Goal: Task Accomplishment & Management: Manage account settings

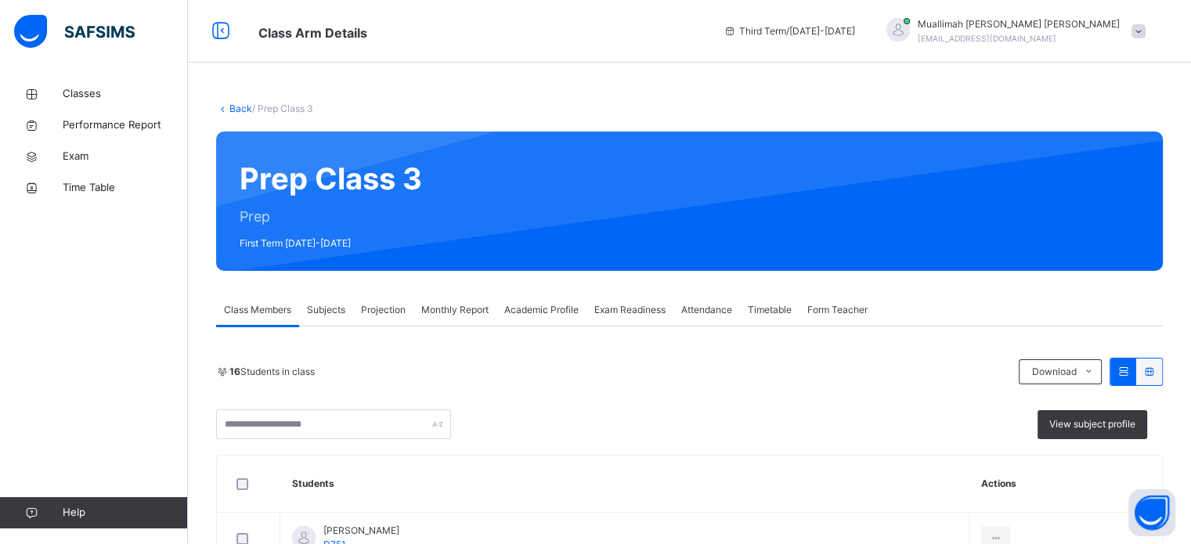
click at [389, 316] on span "Projection" at bounding box center [383, 310] width 45 height 14
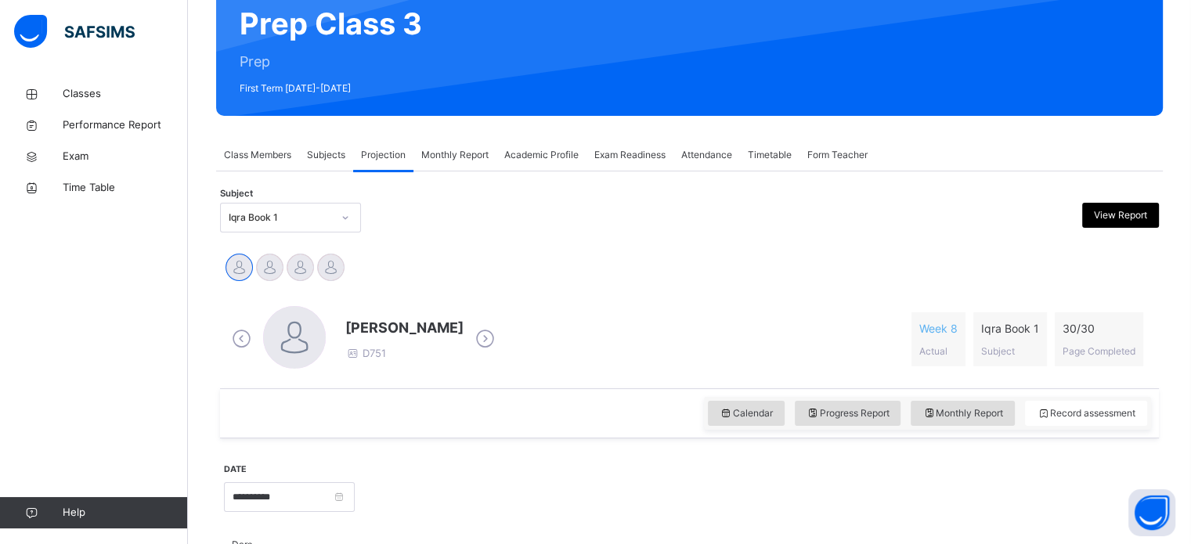
scroll to position [169, 0]
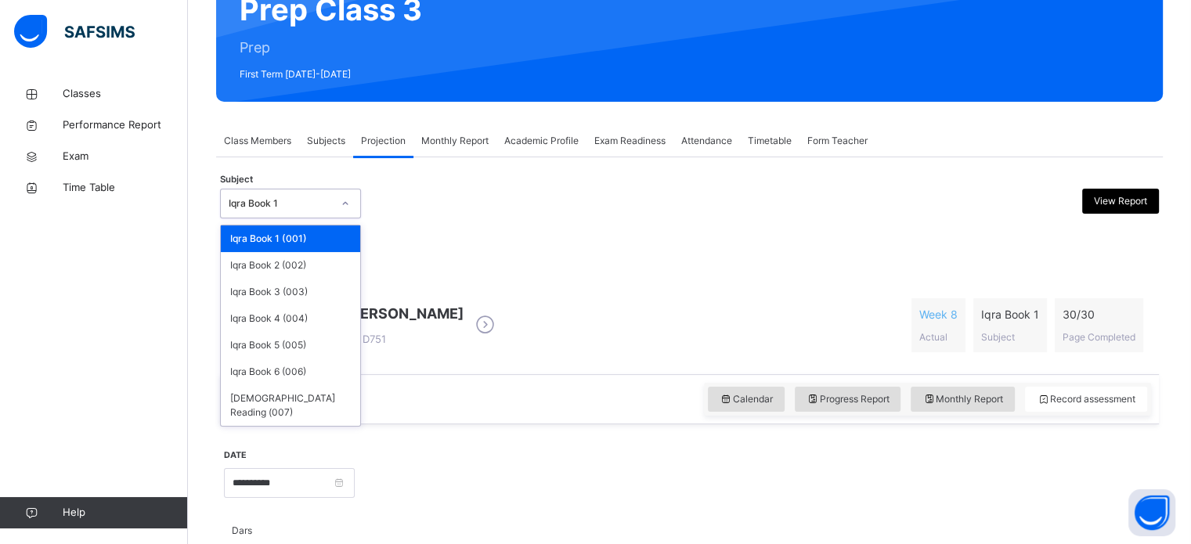
click at [281, 197] on div "Iqra Book 1" at bounding box center [280, 204] width 103 height 14
click at [272, 265] on div "Iqra Book 2 (002)" at bounding box center [290, 265] width 139 height 27
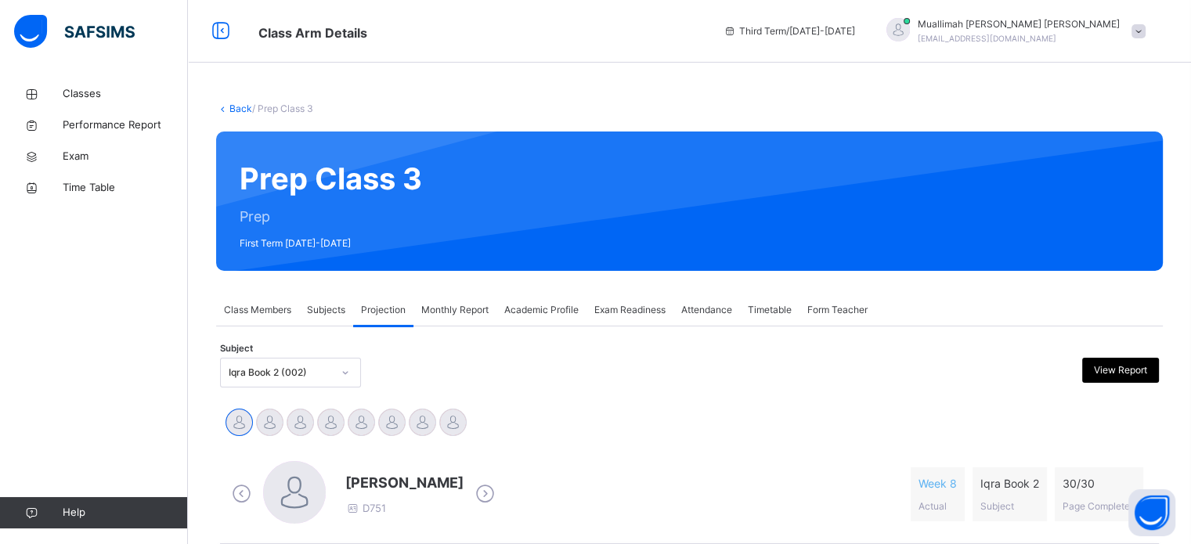
click at [254, 315] on span "Class Members" at bounding box center [257, 310] width 67 height 14
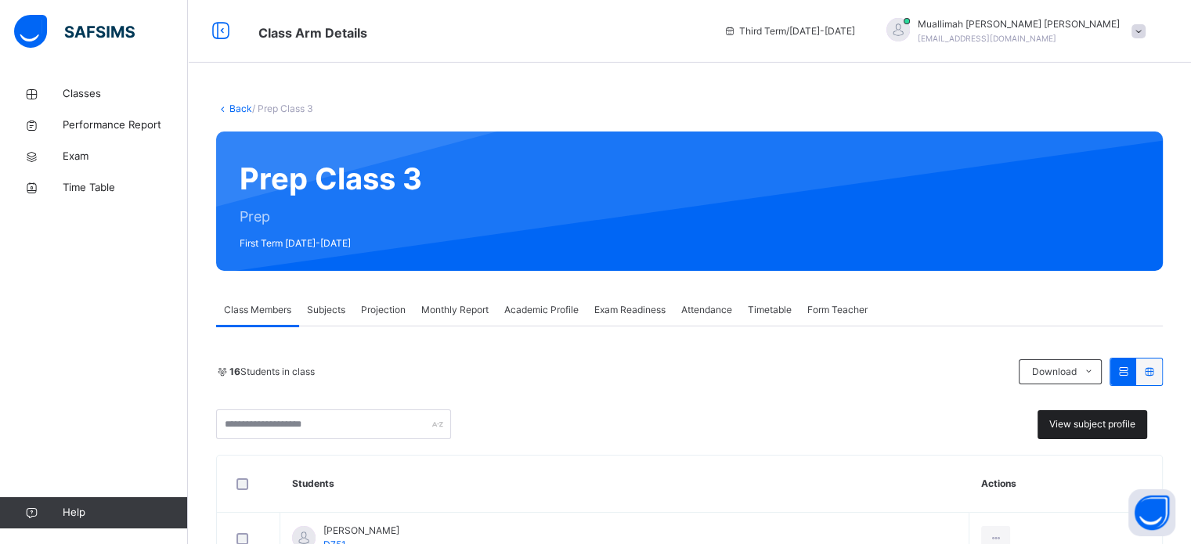
click at [1082, 432] on div "View subject profile" at bounding box center [1093, 424] width 110 height 29
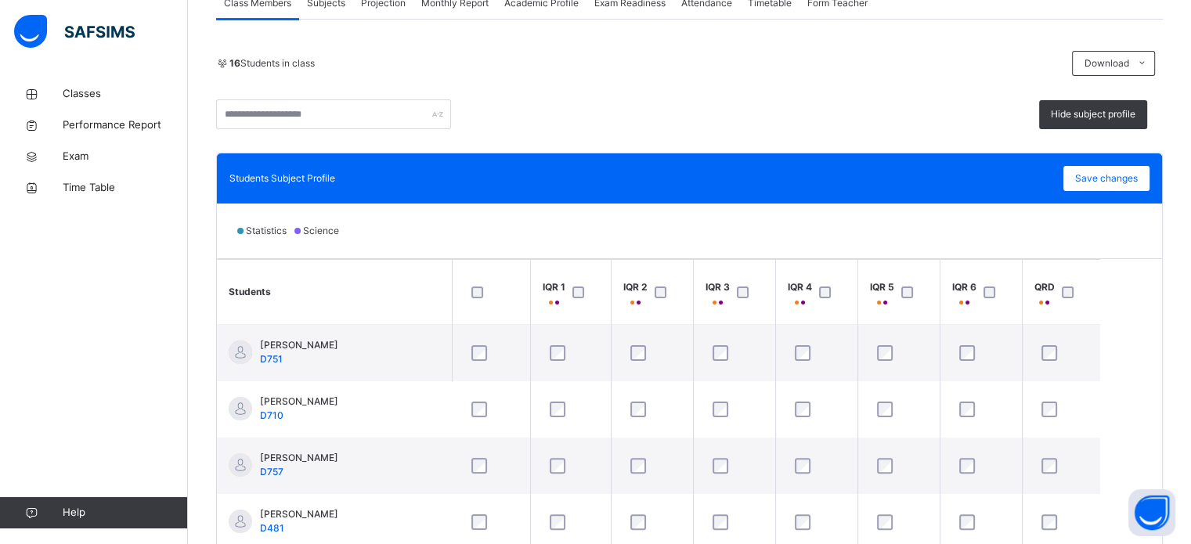
scroll to position [307, 0]
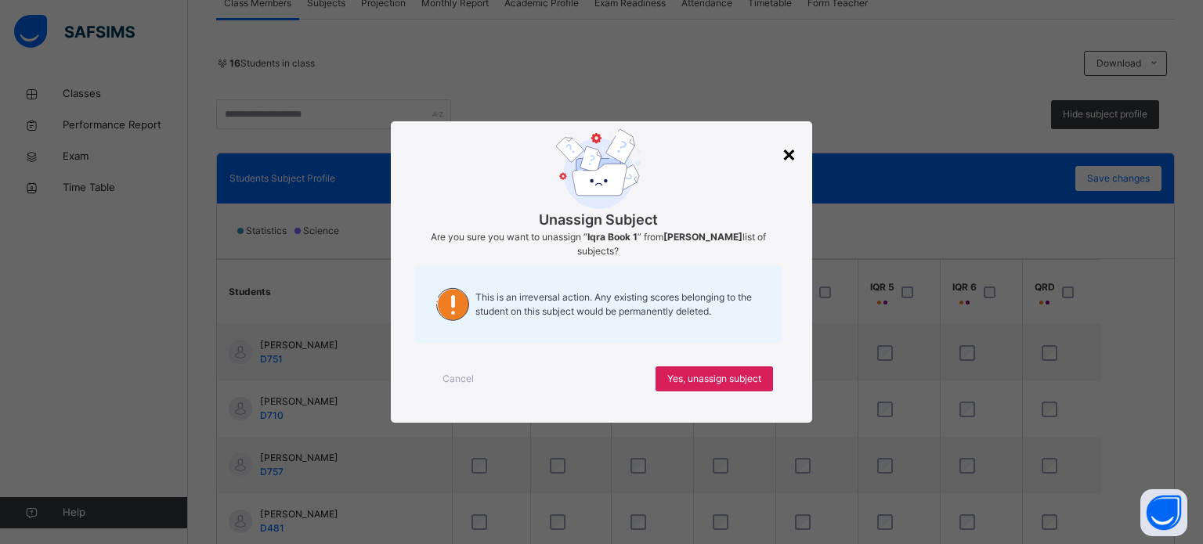
click at [794, 154] on div "×" at bounding box center [789, 153] width 15 height 33
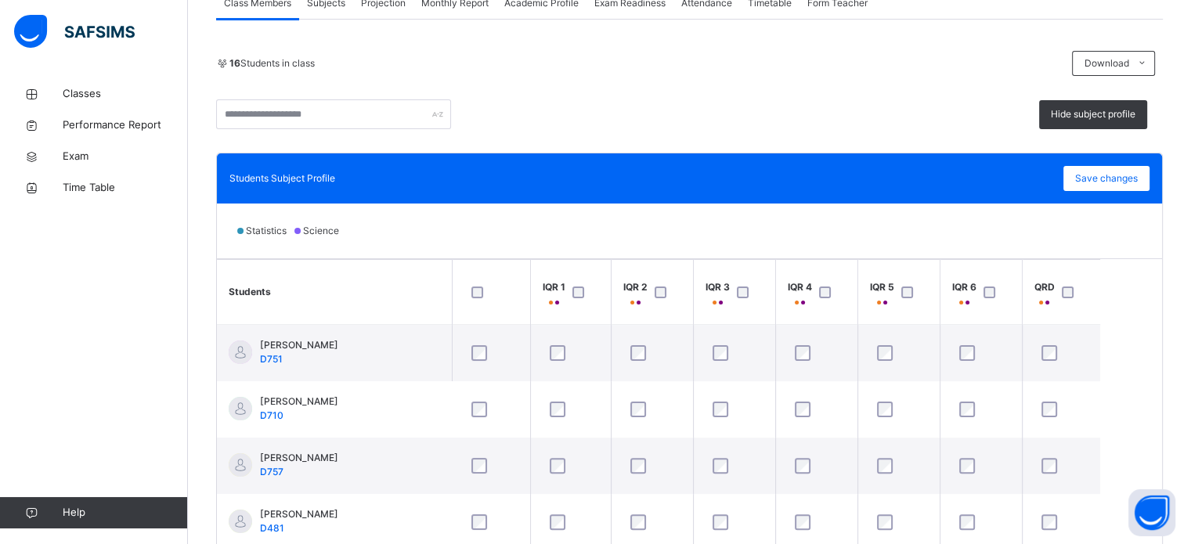
scroll to position [269, 0]
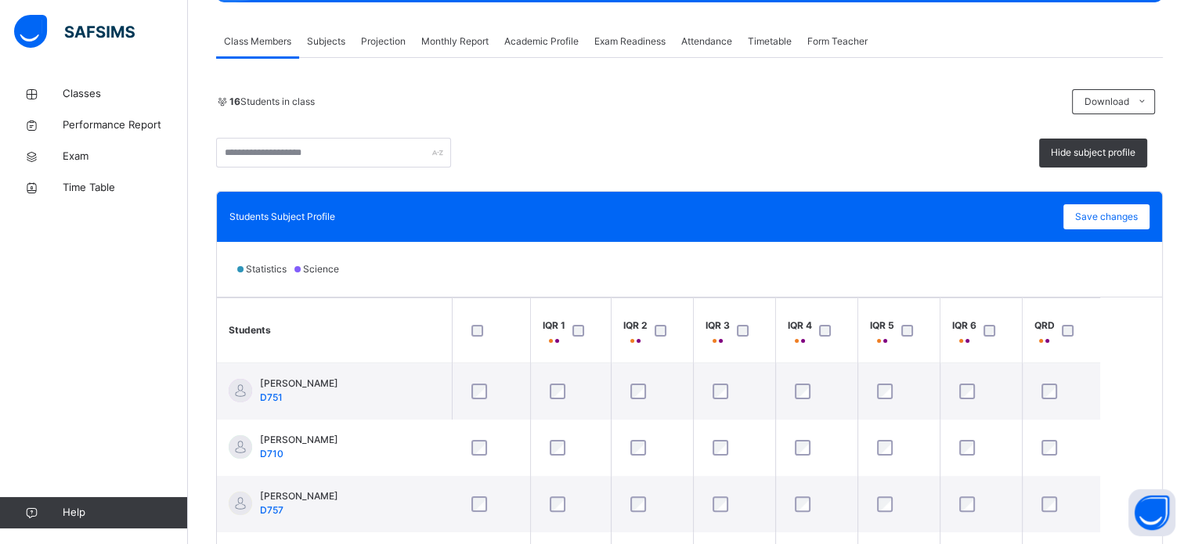
click at [389, 29] on div "Projection" at bounding box center [383, 41] width 60 height 31
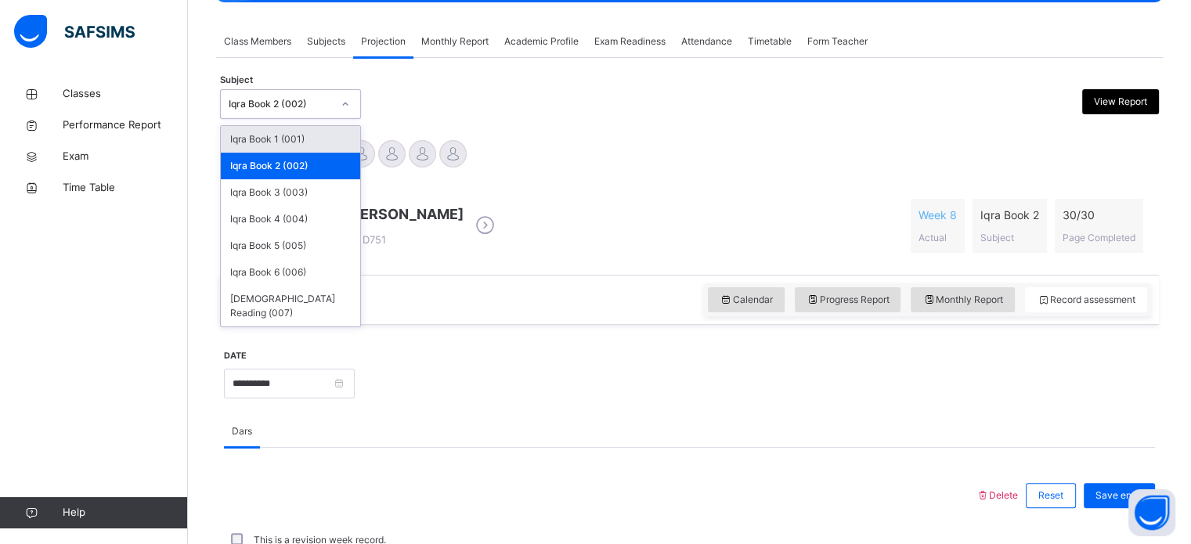
click at [298, 114] on div "Iqra Book 2 (002)" at bounding box center [276, 104] width 110 height 24
click at [285, 139] on div "Iqra Book 1 (001)" at bounding box center [290, 139] width 139 height 27
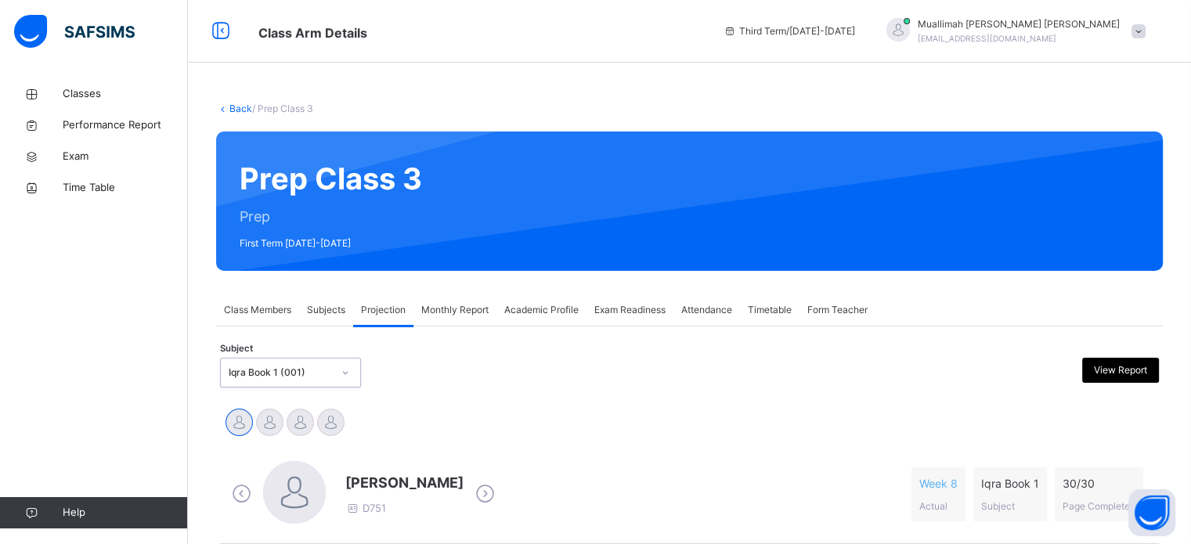
scroll to position [238, 0]
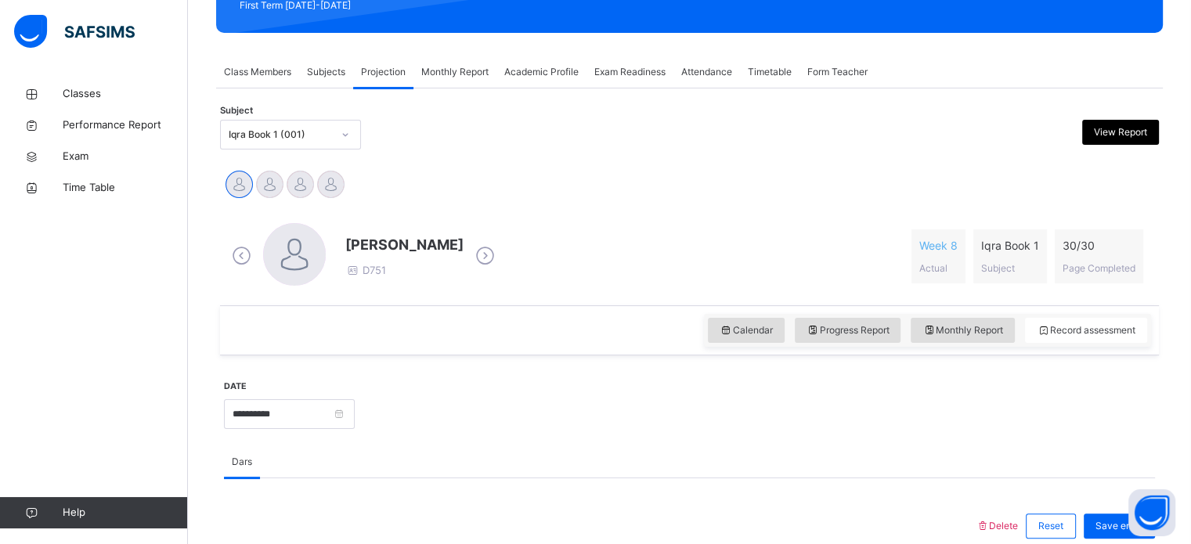
click at [259, 73] on span "Class Members" at bounding box center [257, 72] width 67 height 14
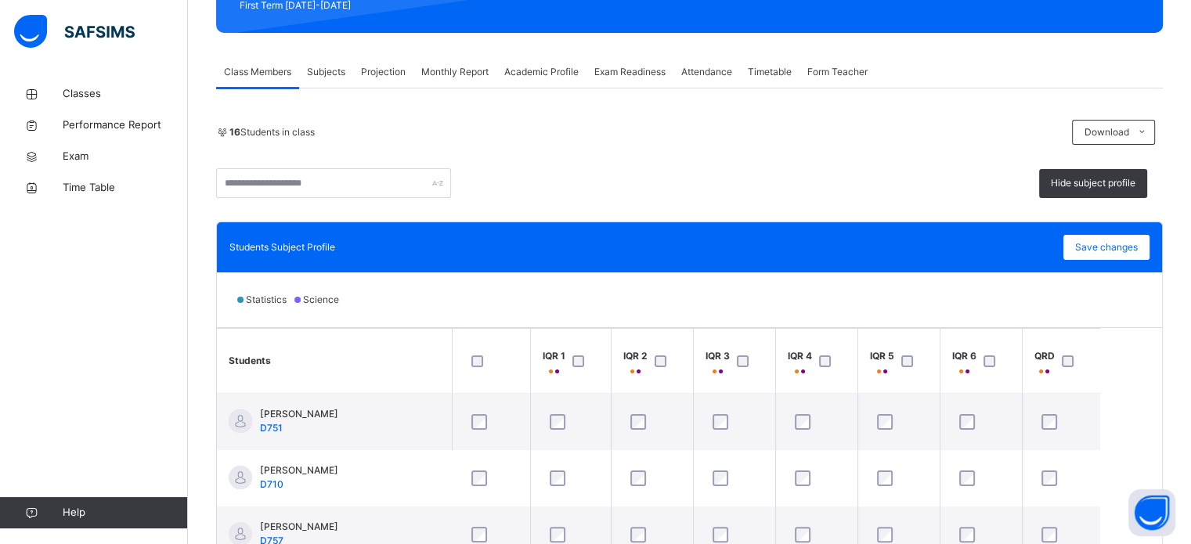
click at [320, 69] on span "Subjects" at bounding box center [326, 72] width 38 height 14
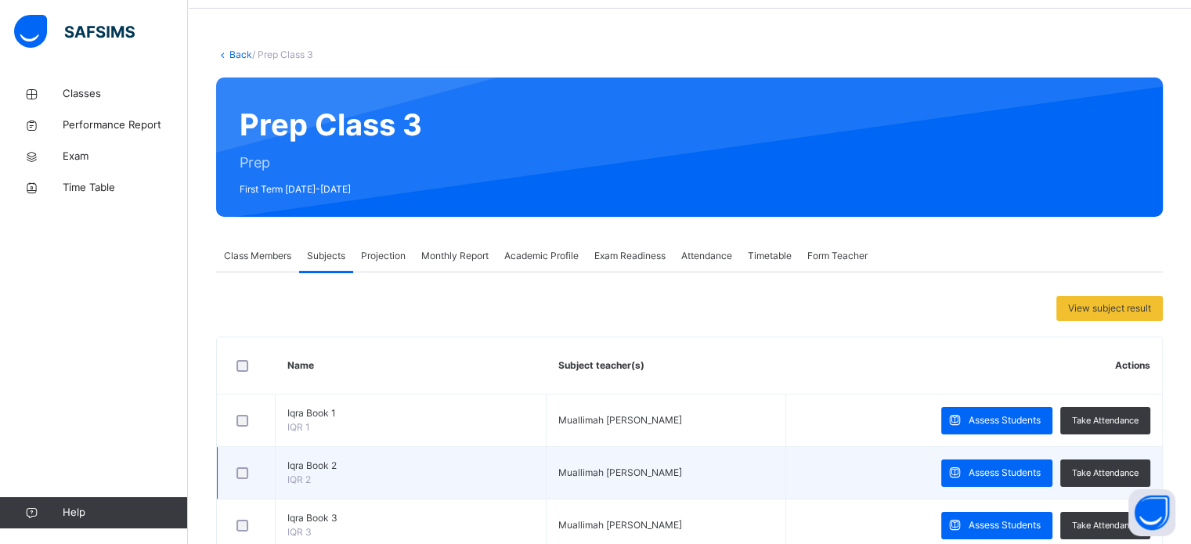
scroll to position [0, 0]
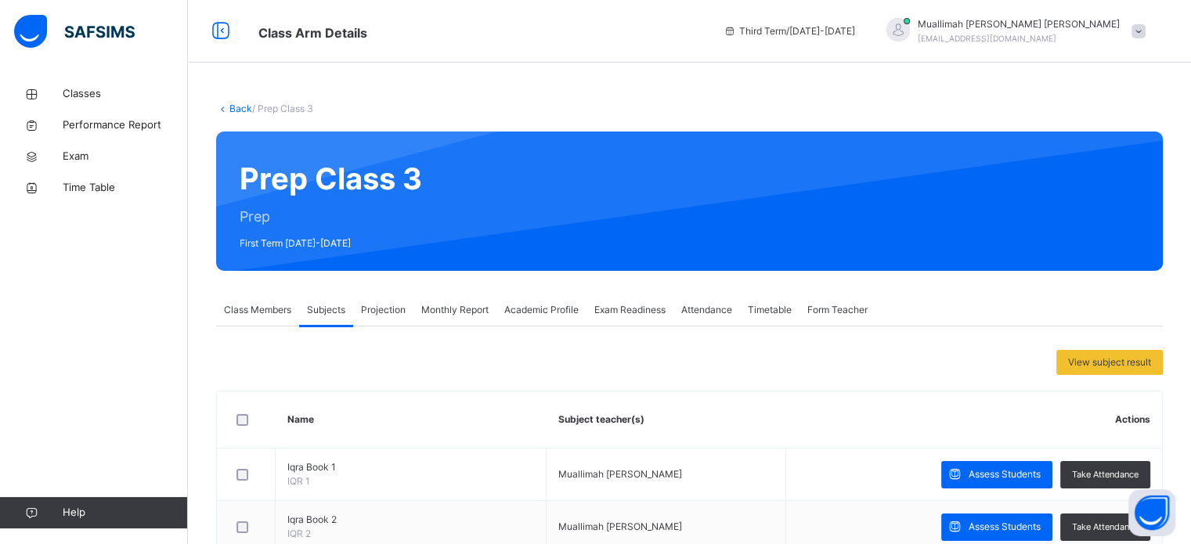
click at [245, 306] on span "Class Members" at bounding box center [257, 310] width 67 height 14
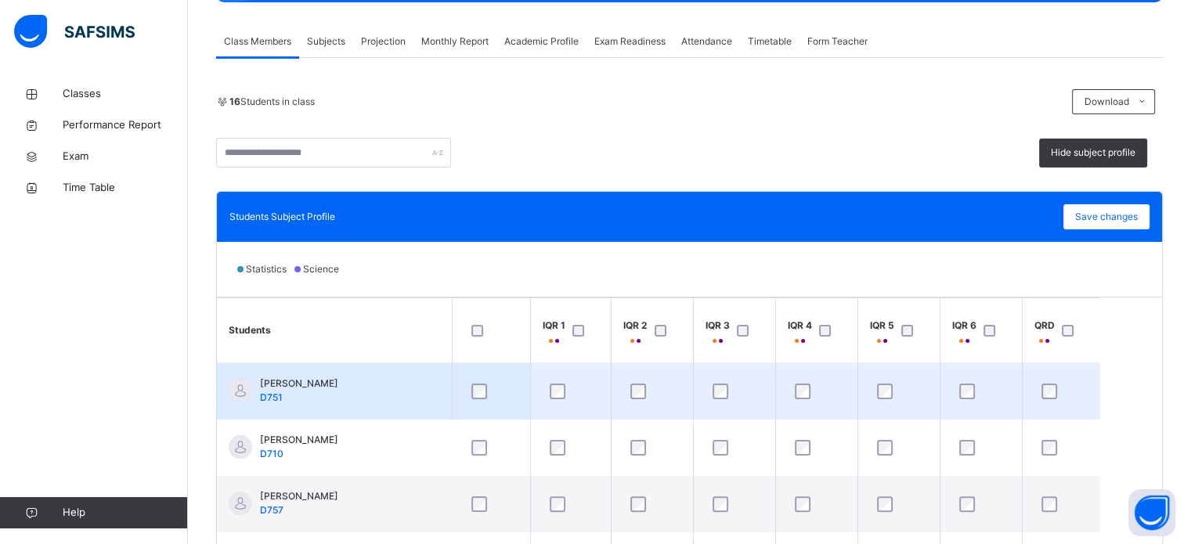
scroll to position [262, 0]
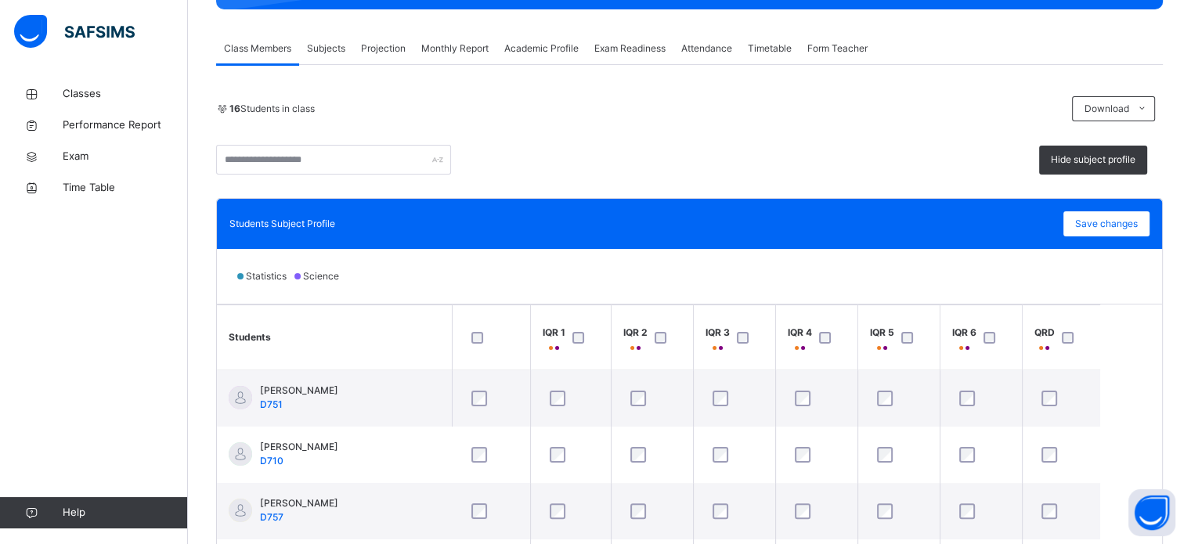
click at [386, 53] on span "Projection" at bounding box center [383, 49] width 45 height 14
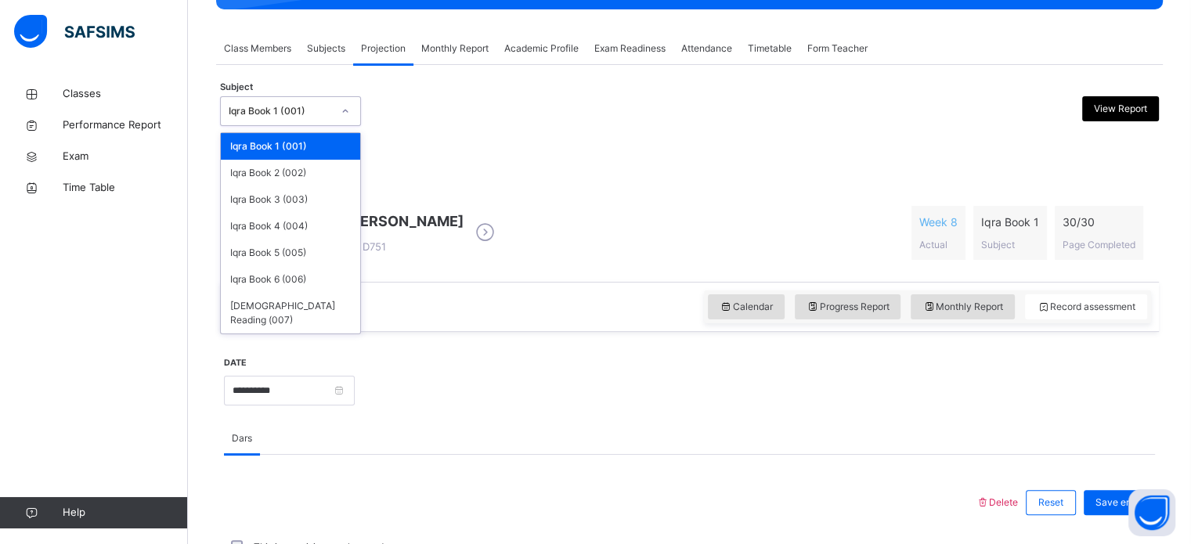
click at [296, 114] on div "Iqra Book 1 (001)" at bounding box center [280, 111] width 103 height 14
click at [288, 172] on div "Iqra Book 2 (002)" at bounding box center [290, 173] width 139 height 27
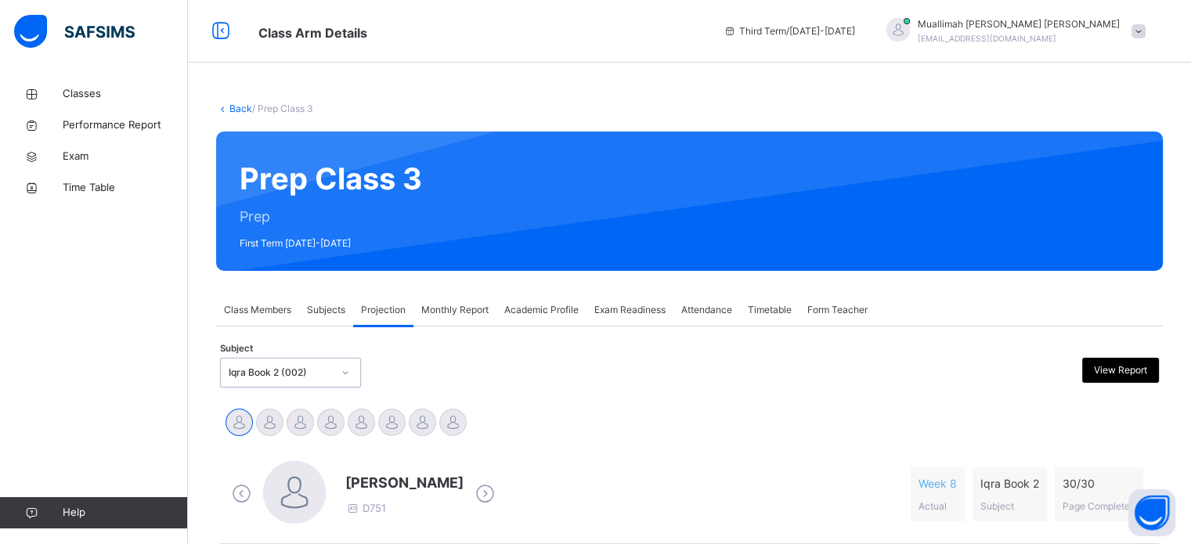
scroll to position [107, 0]
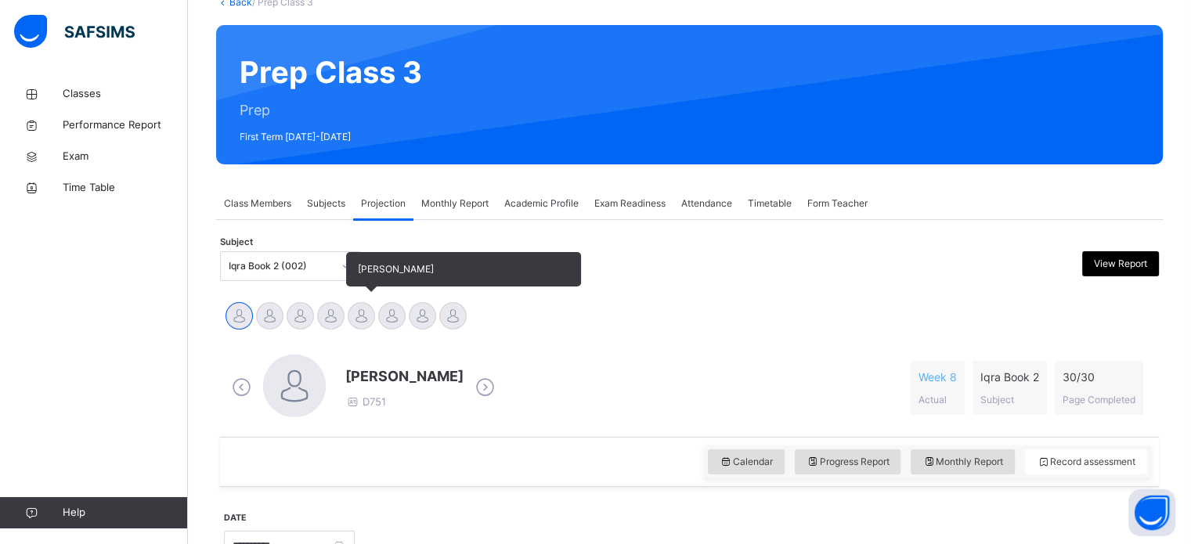
click at [370, 314] on div at bounding box center [361, 315] width 27 height 27
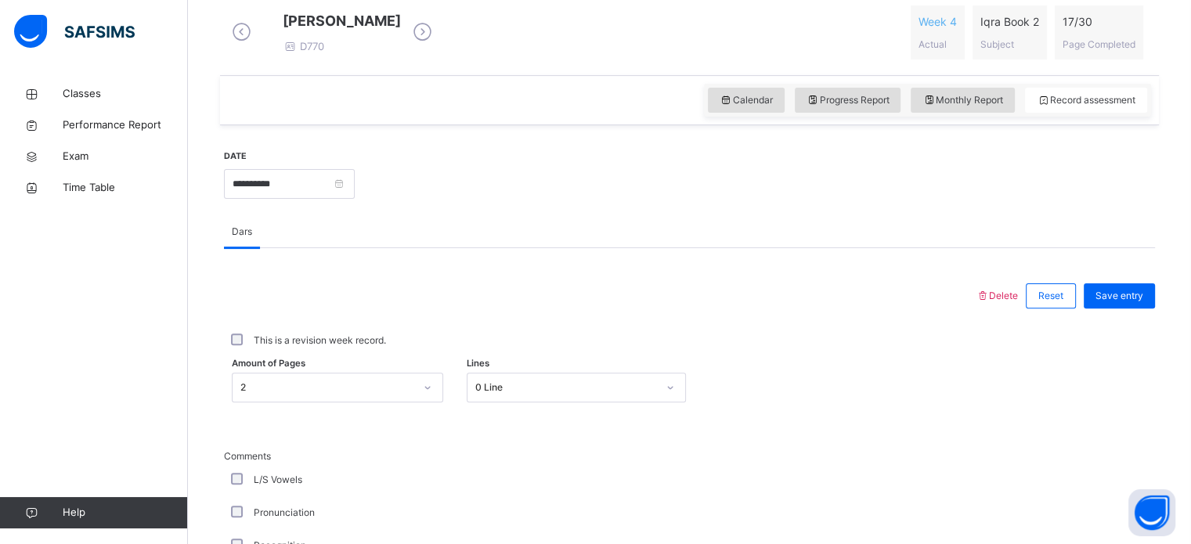
scroll to position [454, 0]
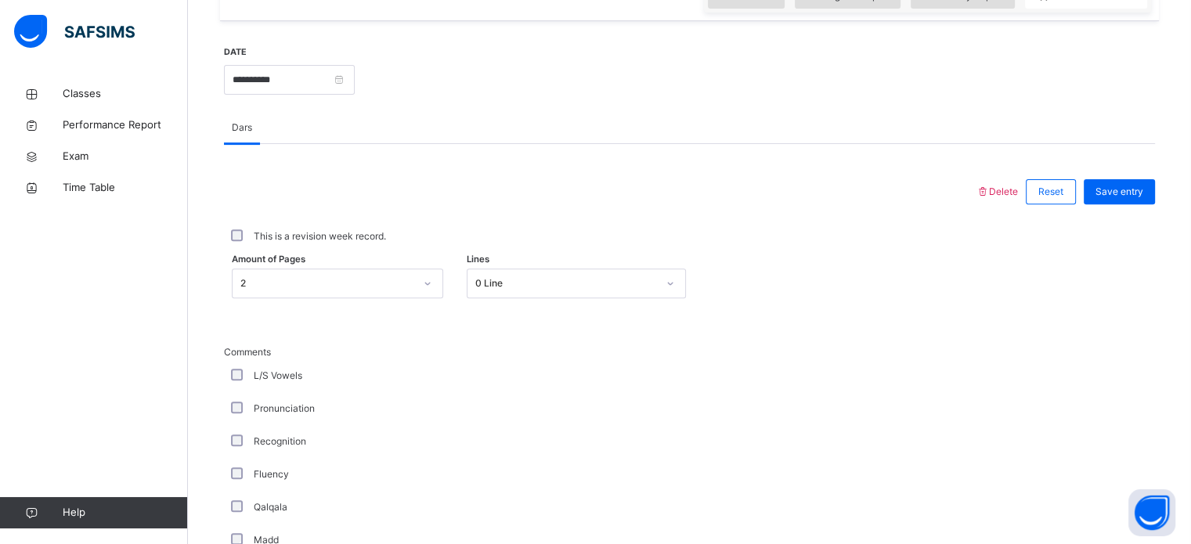
click at [360, 298] on div "2" at bounding box center [338, 284] width 212 height 30
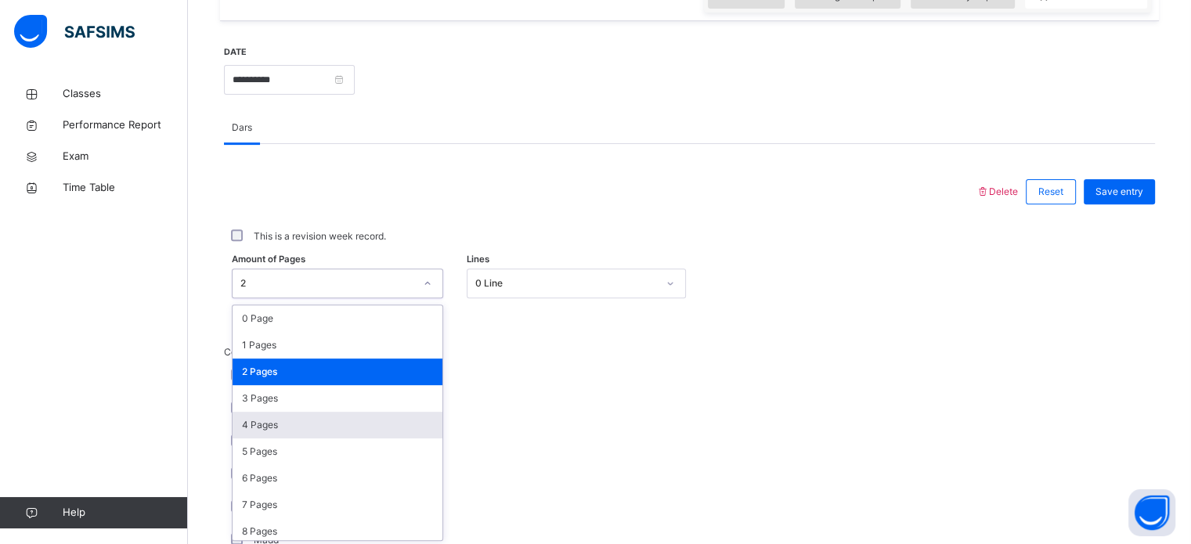
scroll to position [575, 0]
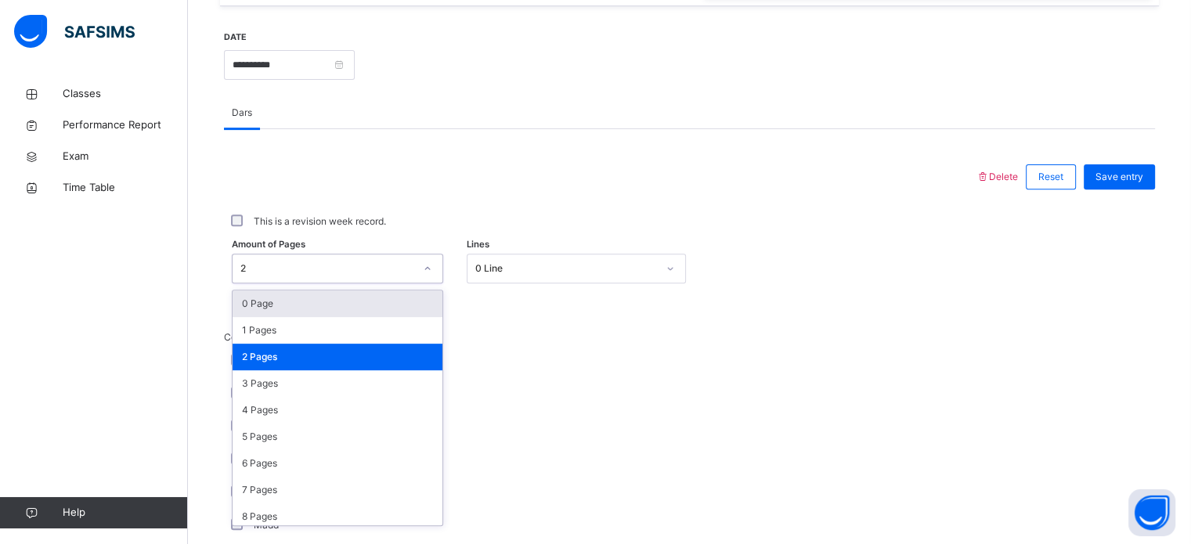
click at [488, 222] on div "This is a revision week record." at bounding box center [689, 221] width 931 height 33
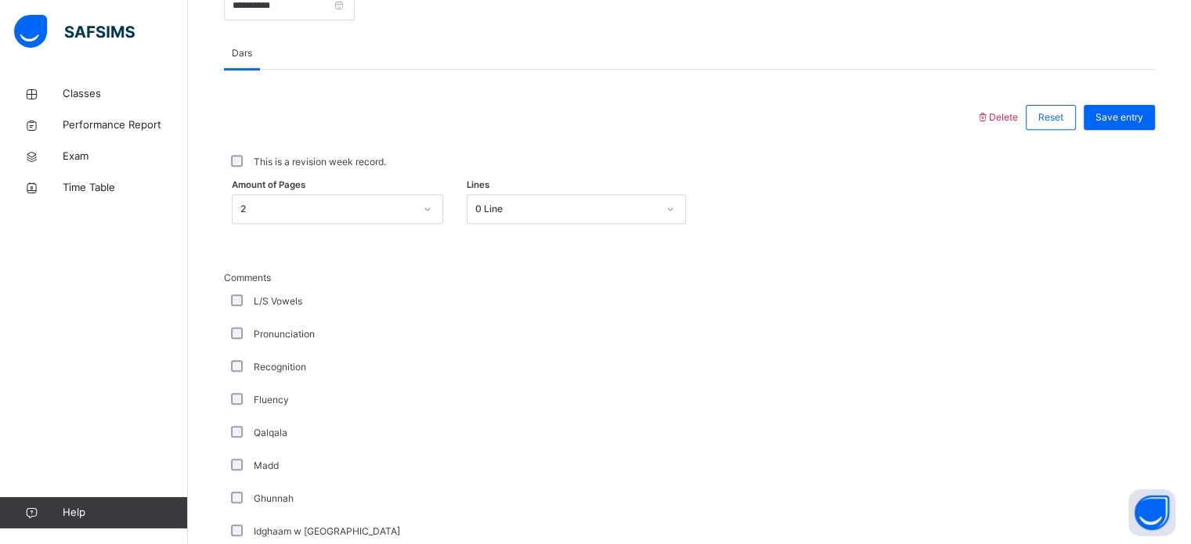
scroll to position [576, 0]
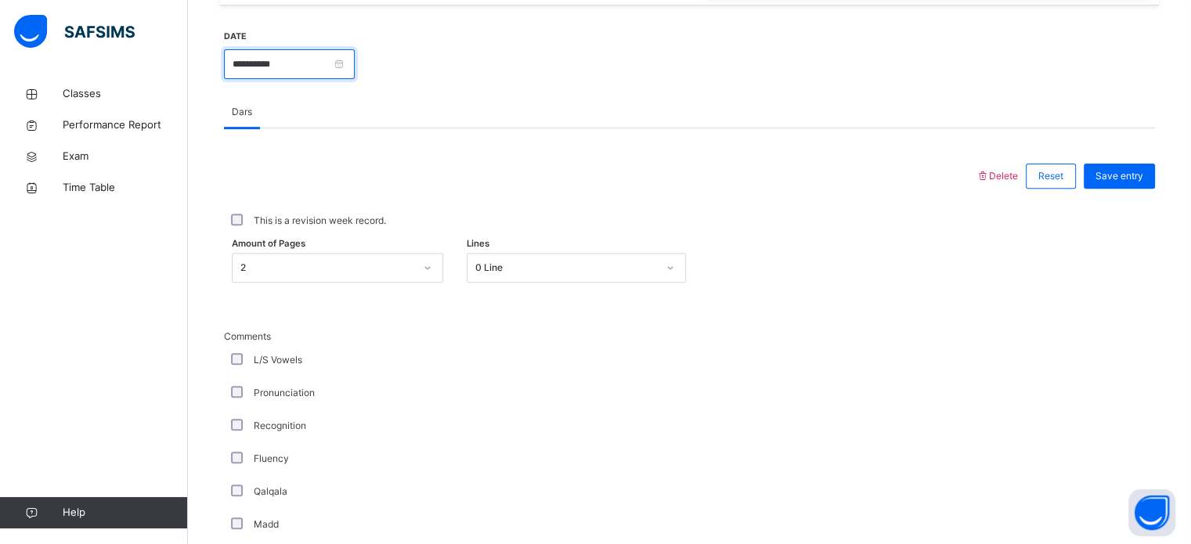
click at [355, 79] on input "**********" at bounding box center [289, 64] width 131 height 30
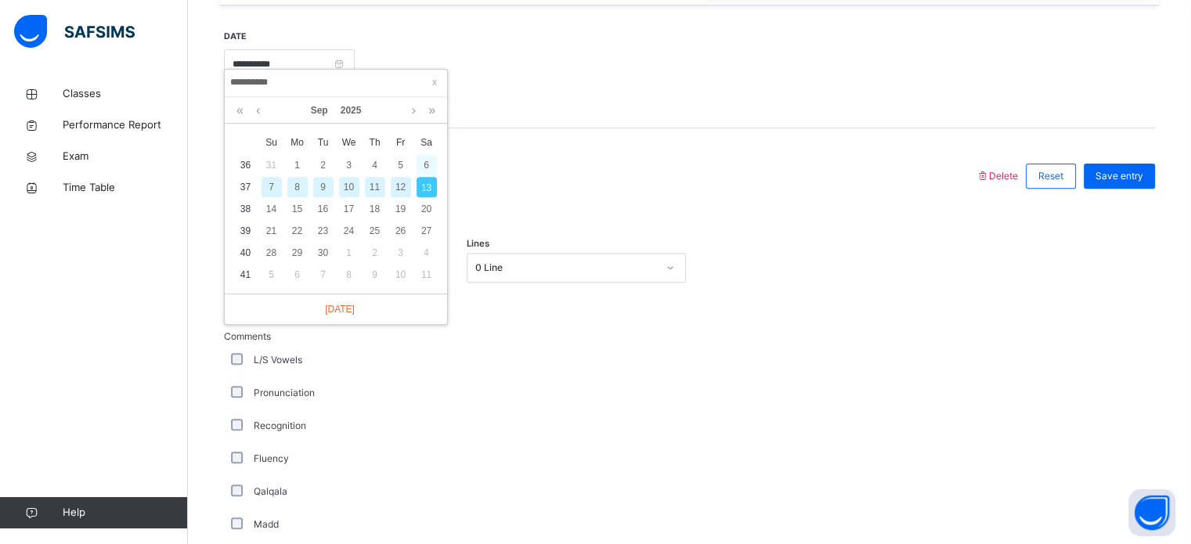
click at [422, 170] on div "6" at bounding box center [427, 165] width 20 height 20
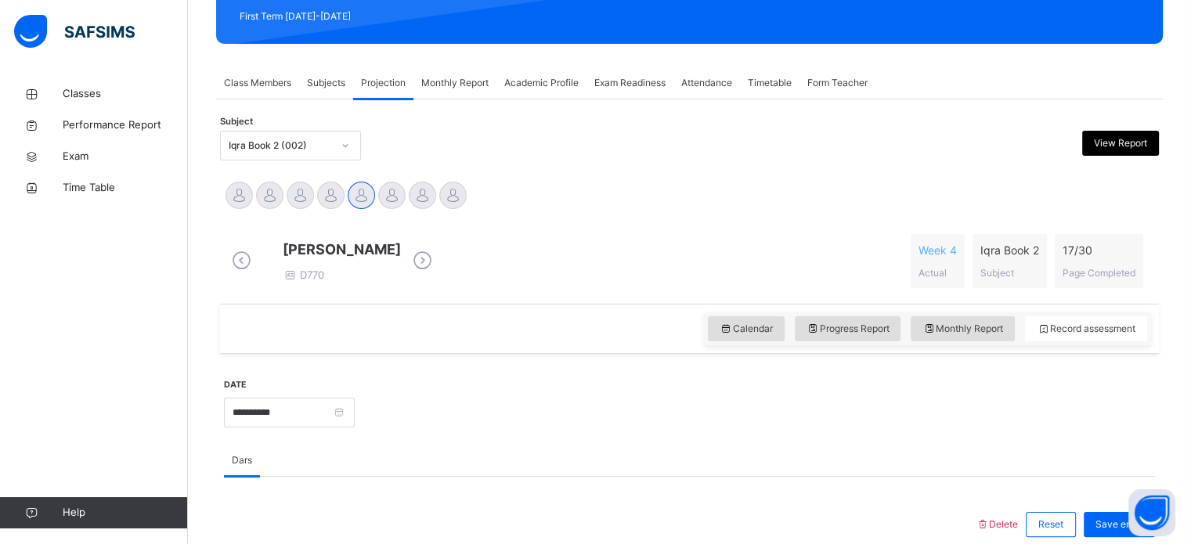
scroll to position [228, 0]
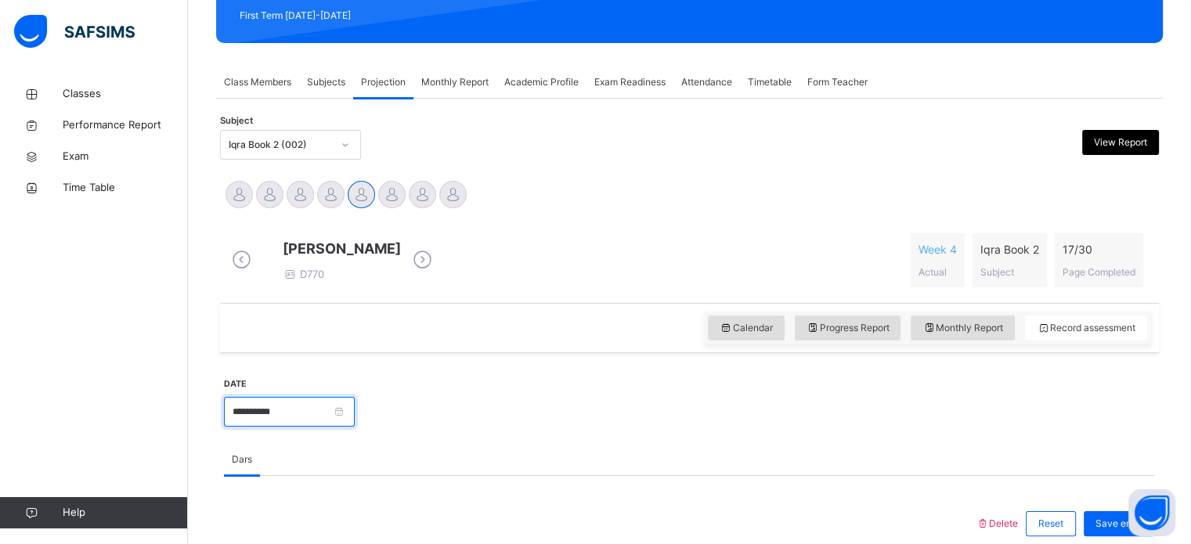
click at [355, 423] on input "**********" at bounding box center [289, 412] width 131 height 30
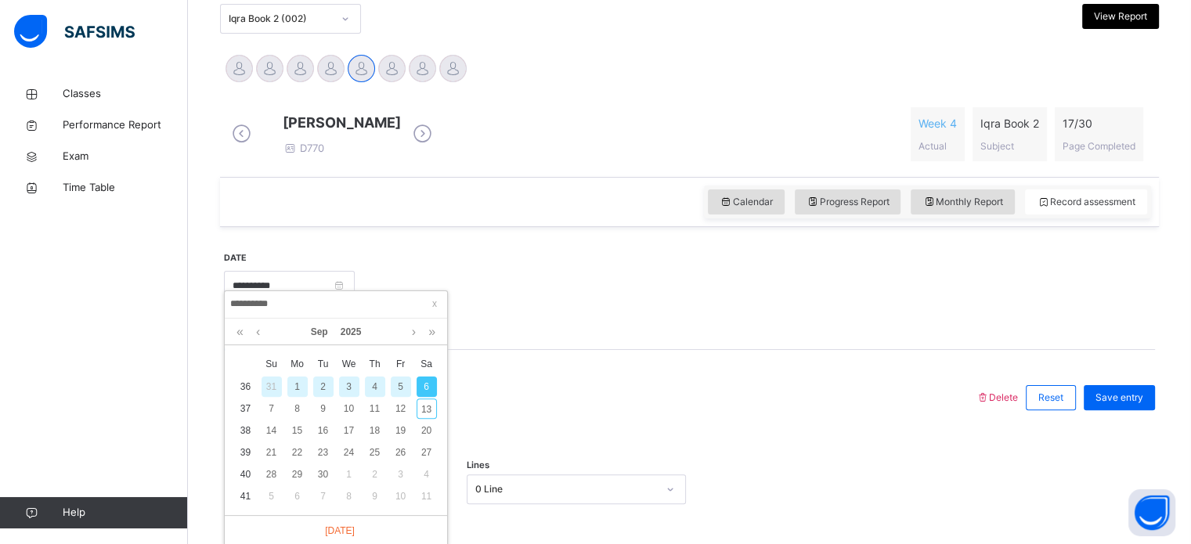
scroll to position [356, 0]
click at [279, 404] on div "7" at bounding box center [272, 407] width 20 height 20
type input "**********"
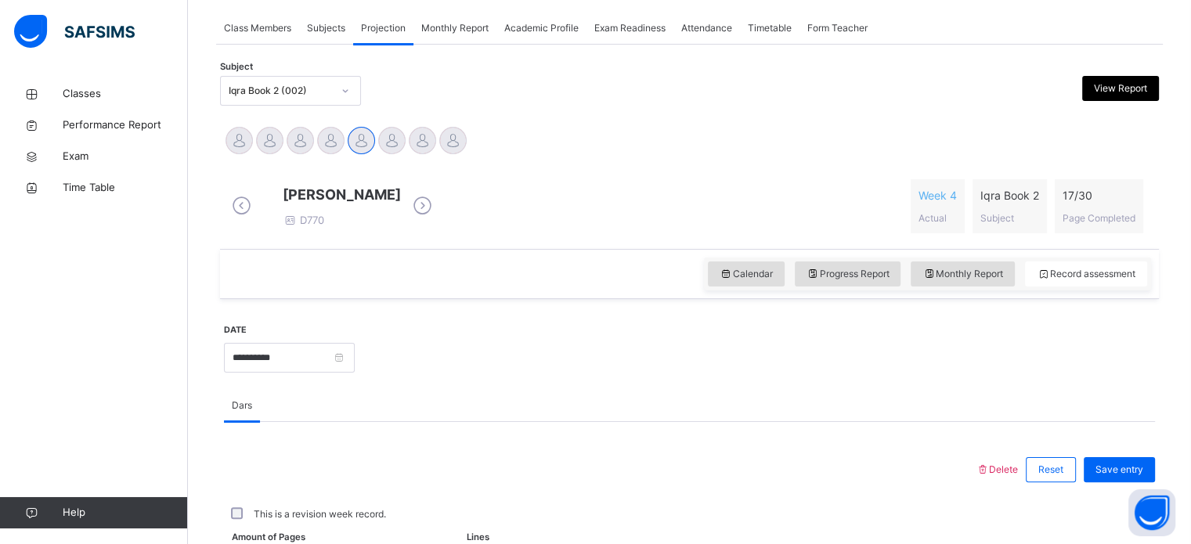
scroll to position [337, 0]
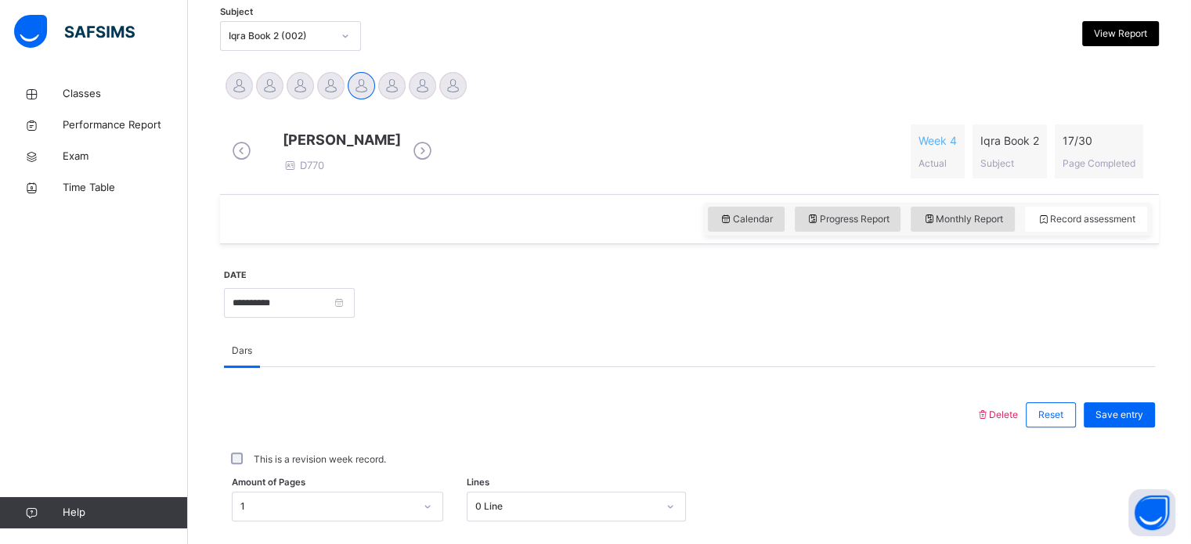
click at [495, 323] on div at bounding box center [755, 301] width 785 height 67
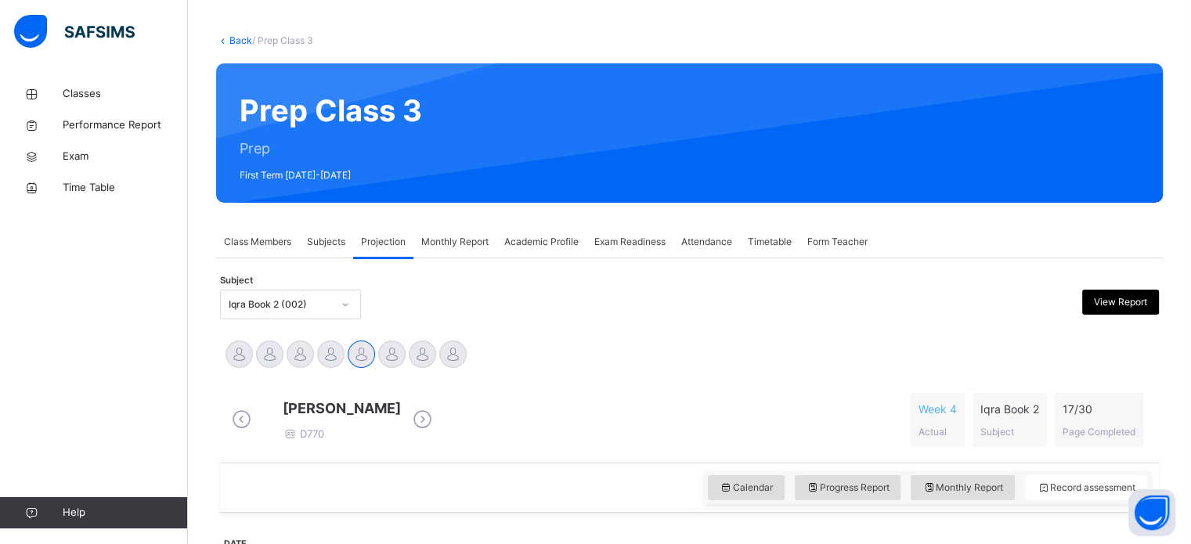
scroll to position [67, 0]
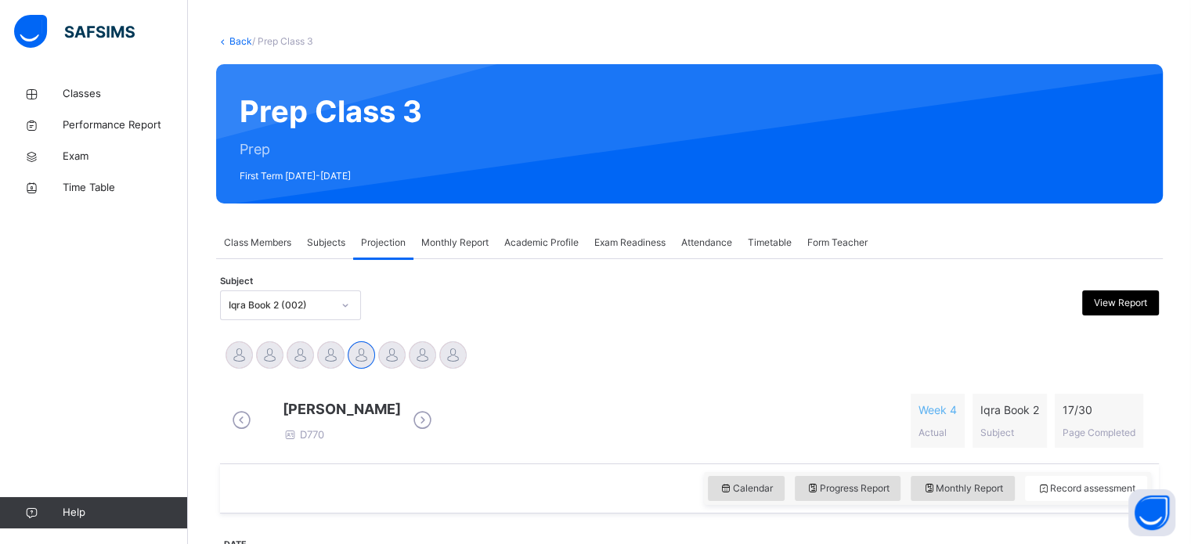
click at [327, 242] on span "Subjects" at bounding box center [326, 243] width 38 height 14
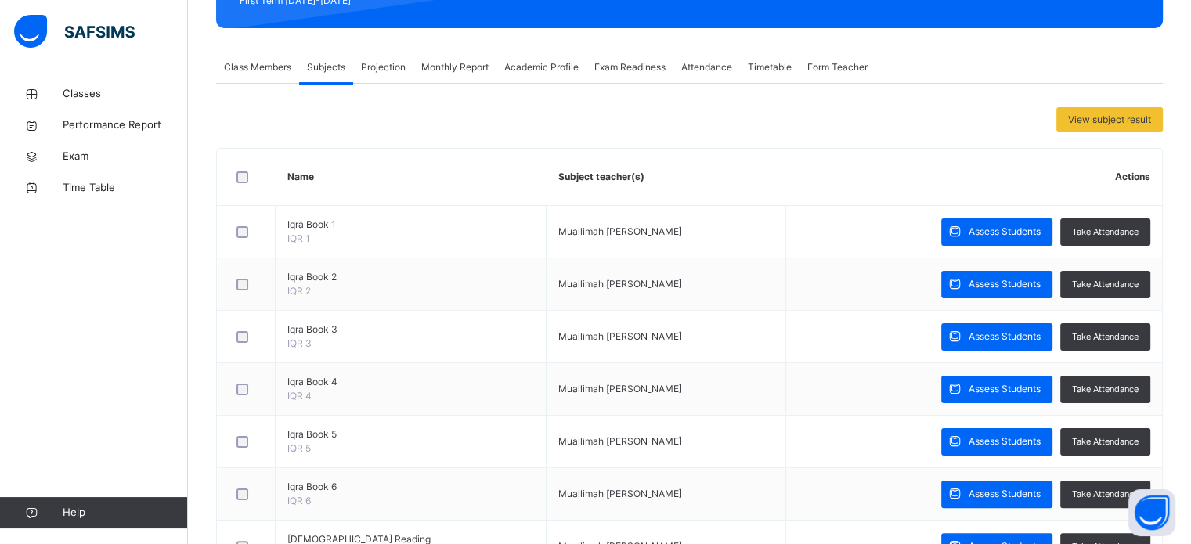
scroll to position [202, 0]
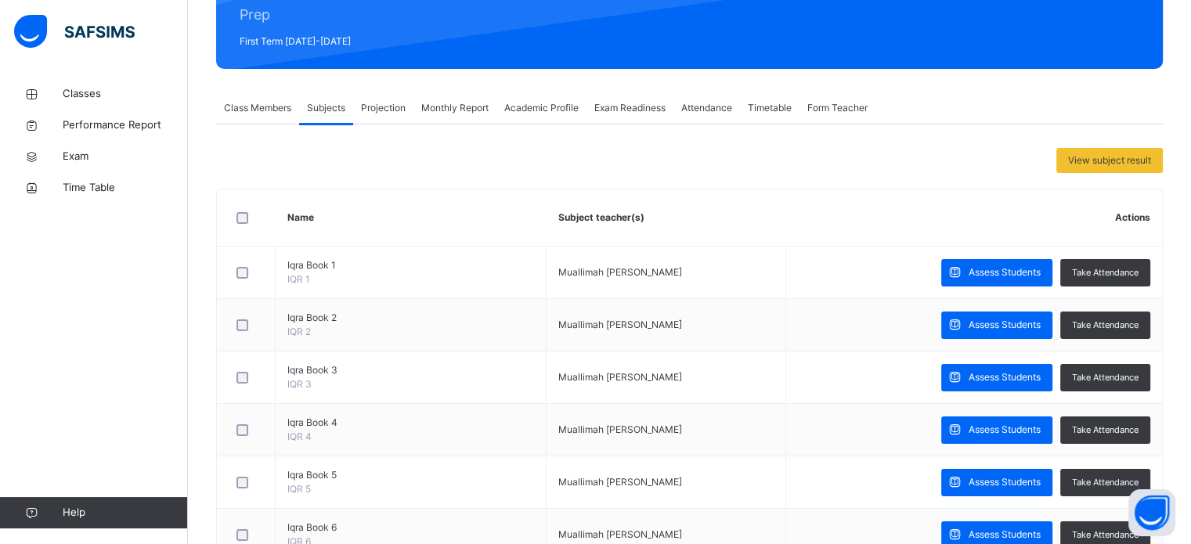
click at [386, 110] on span "Projection" at bounding box center [383, 108] width 45 height 14
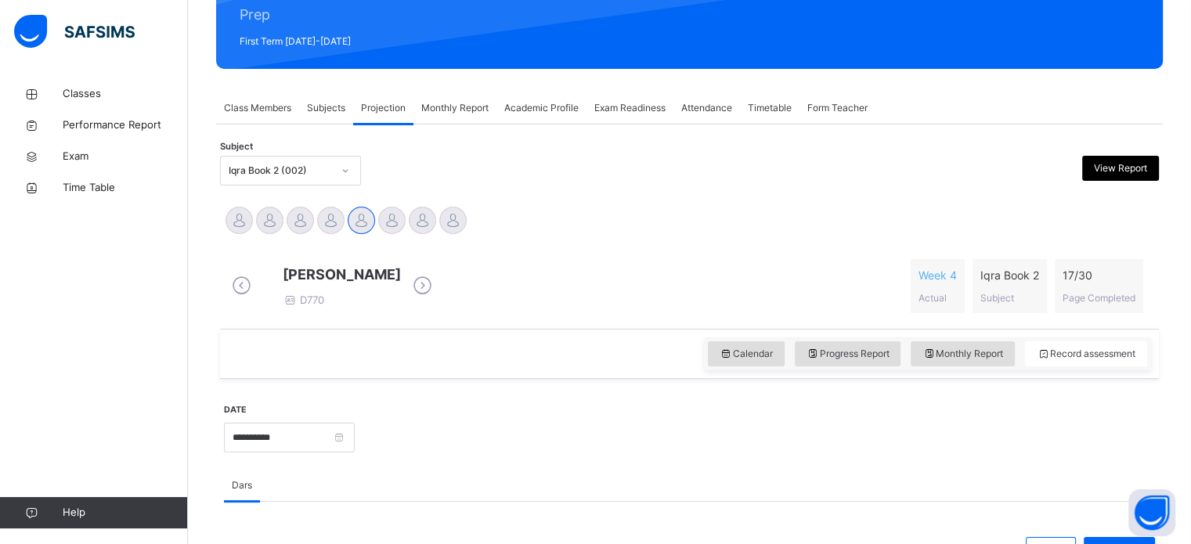
click at [277, 161] on div "Iqra Book 2 (002)" at bounding box center [276, 171] width 110 height 24
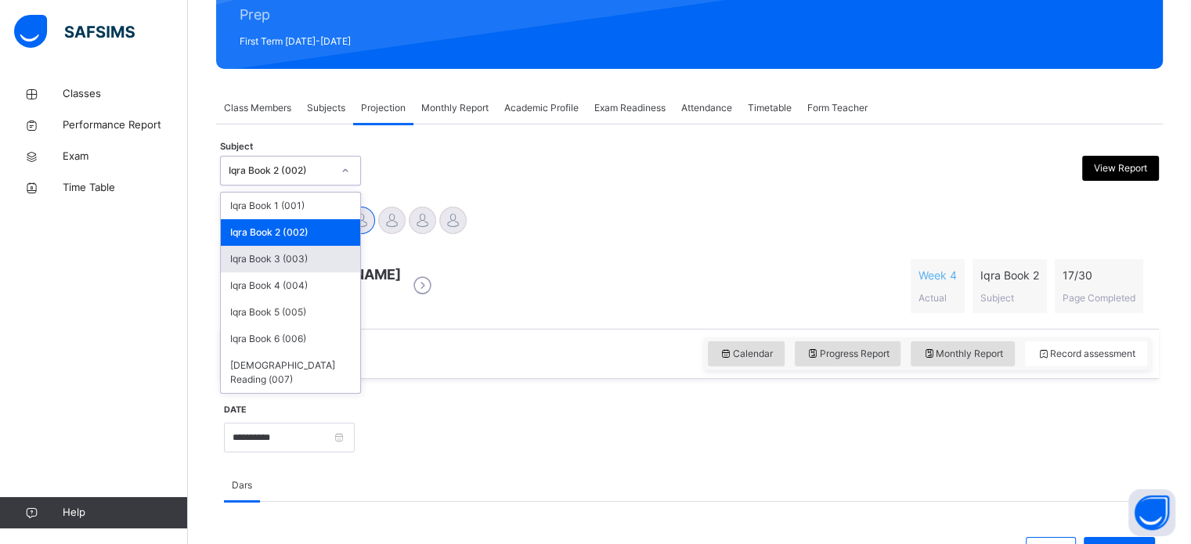
click at [281, 269] on div "Iqra Book 3 (003)" at bounding box center [290, 259] width 139 height 27
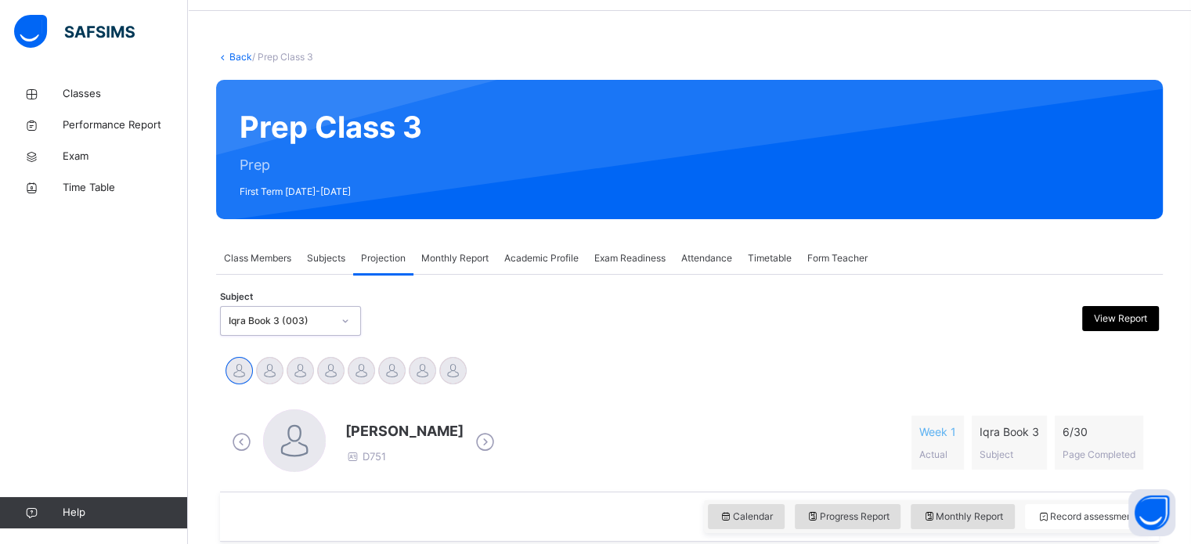
scroll to position [277, 0]
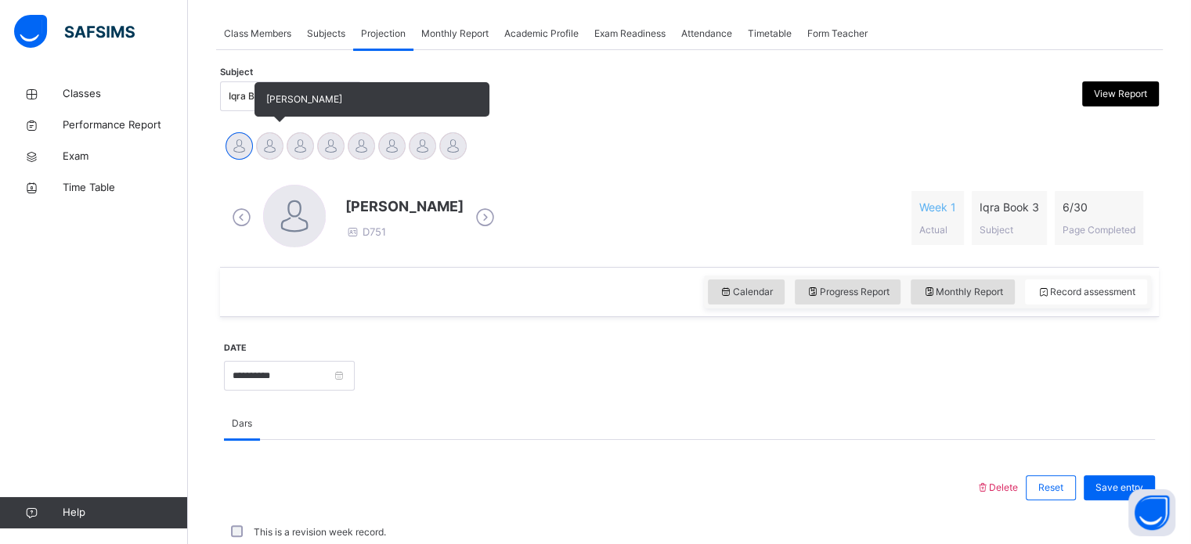
click at [264, 139] on div at bounding box center [269, 145] width 27 height 27
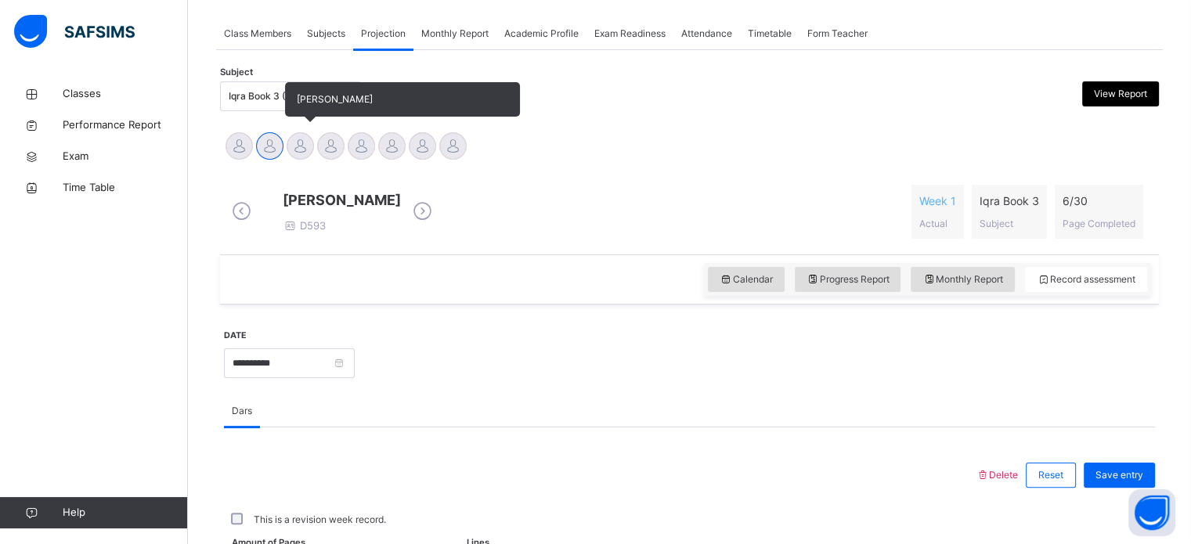
click at [290, 143] on div at bounding box center [300, 145] width 27 height 27
click at [332, 156] on div at bounding box center [330, 145] width 27 height 27
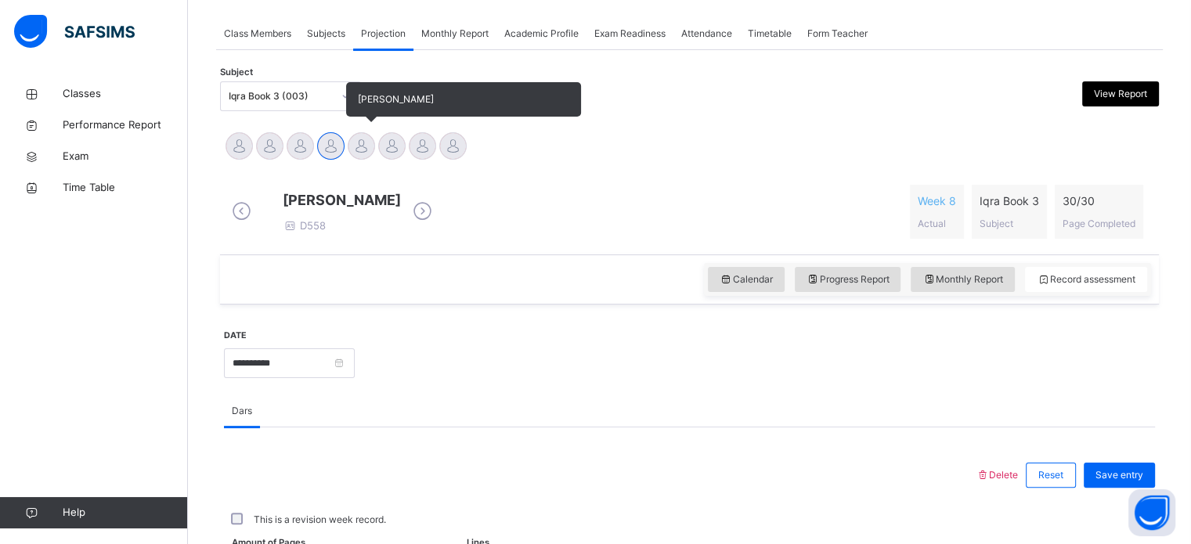
click at [364, 143] on div at bounding box center [361, 145] width 27 height 27
click at [398, 146] on div at bounding box center [391, 145] width 27 height 27
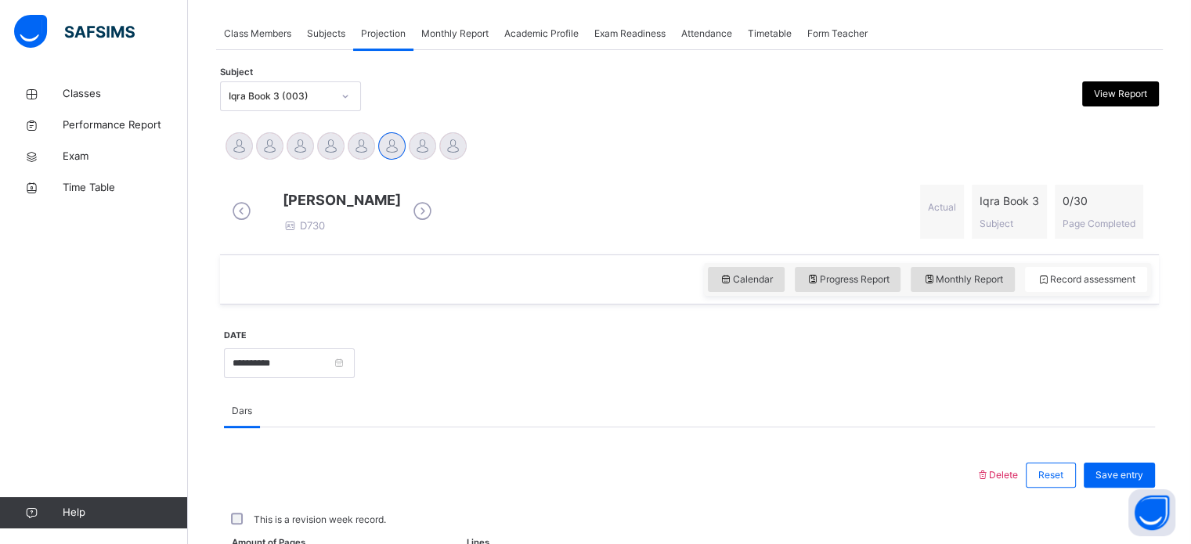
scroll to position [490, 0]
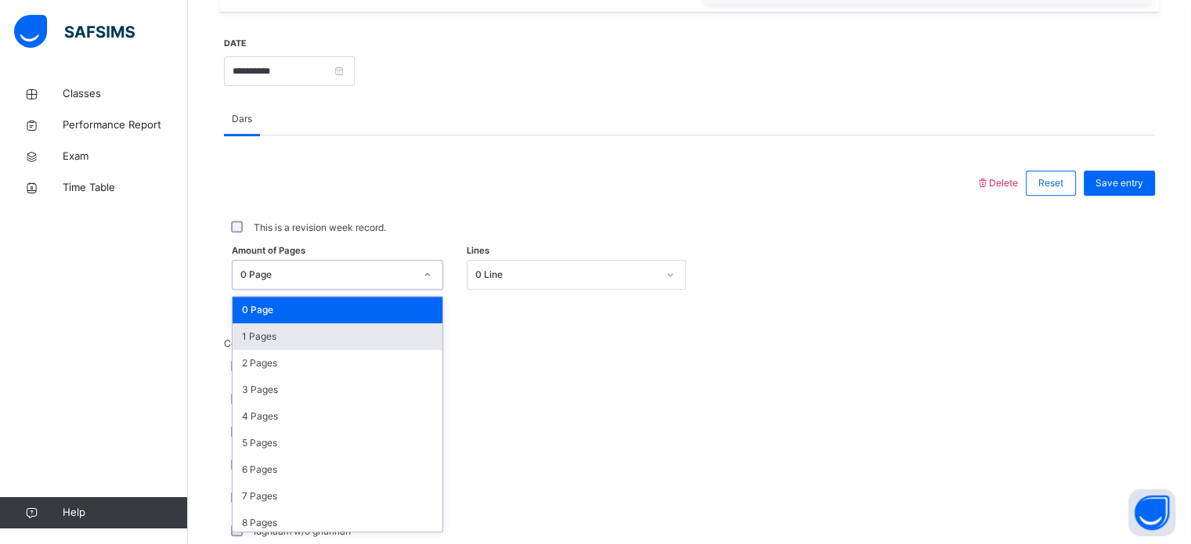
click at [386, 290] on div "option 1 Pages focused, 2 of 31. 31 results available. Use Up and Down to choos…" at bounding box center [338, 275] width 212 height 30
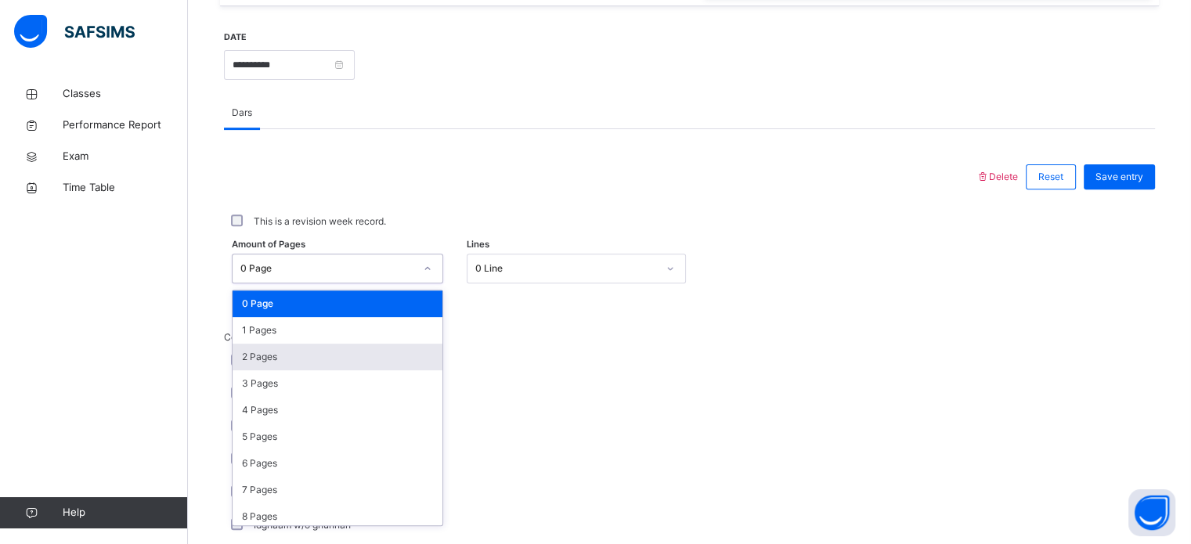
click at [374, 366] on div "2 Pages" at bounding box center [338, 357] width 210 height 27
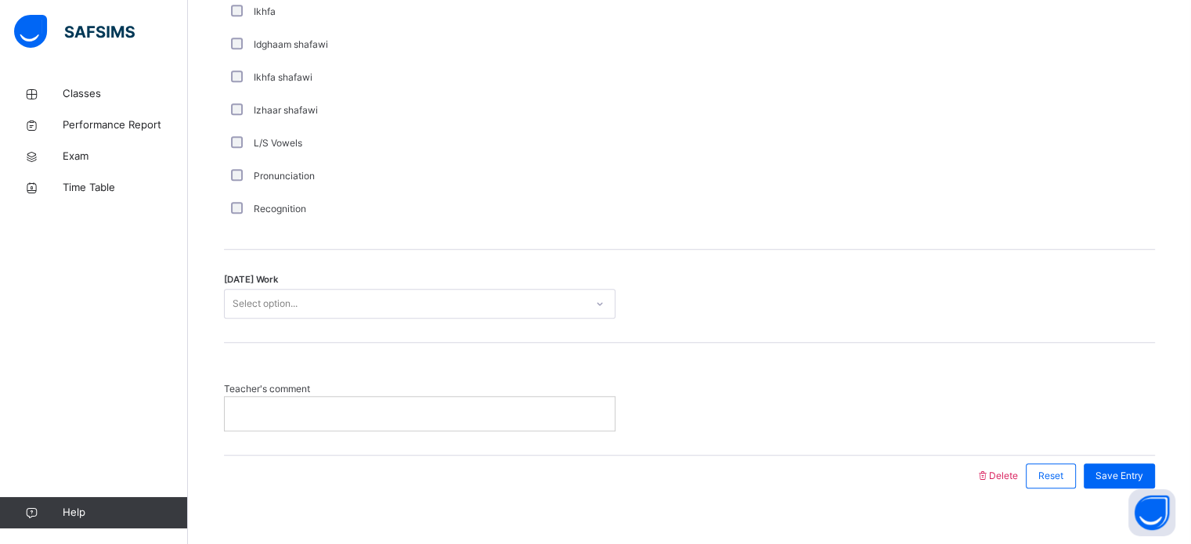
scroll to position [1221, 0]
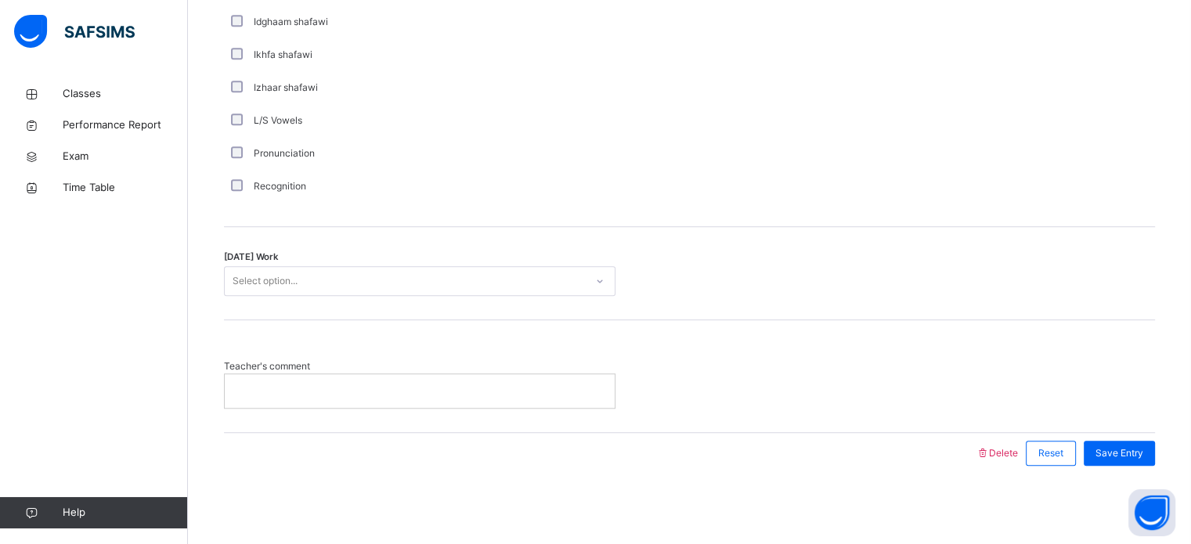
click at [281, 277] on div "Select option..." at bounding box center [265, 281] width 65 height 30
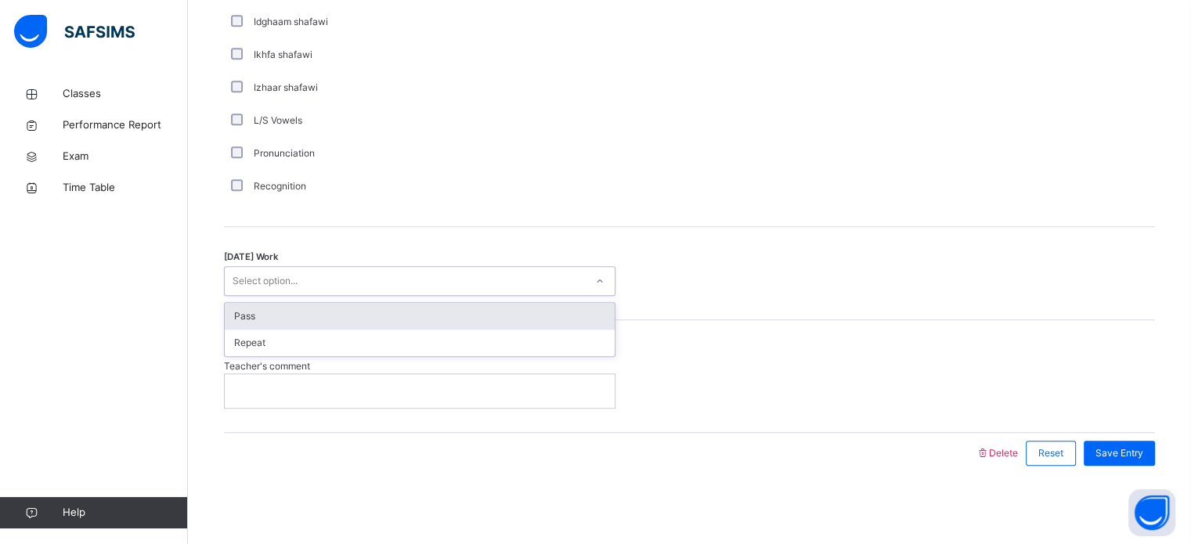
click at [288, 318] on div "Pass" at bounding box center [420, 316] width 390 height 27
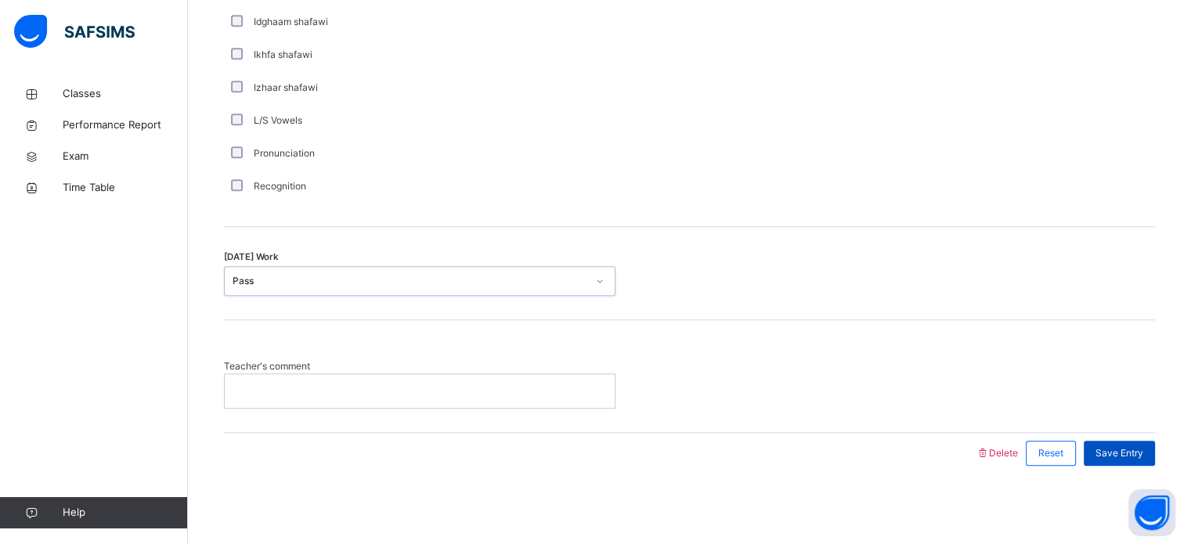
click at [1141, 450] on span "Save Entry" at bounding box center [1120, 454] width 48 height 14
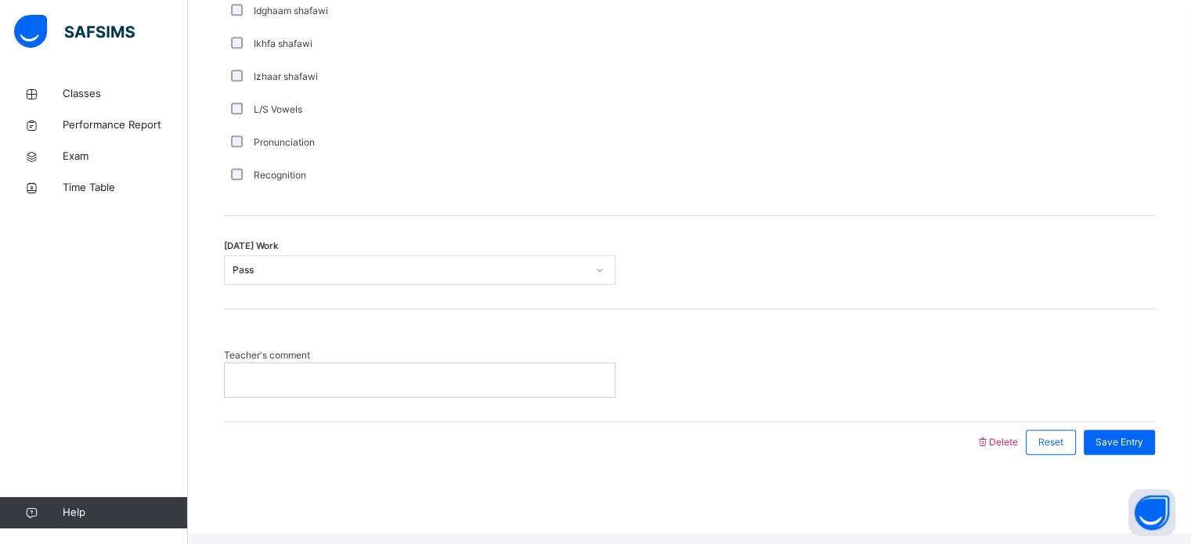
click at [493, 387] on p at bounding box center [420, 380] width 367 height 14
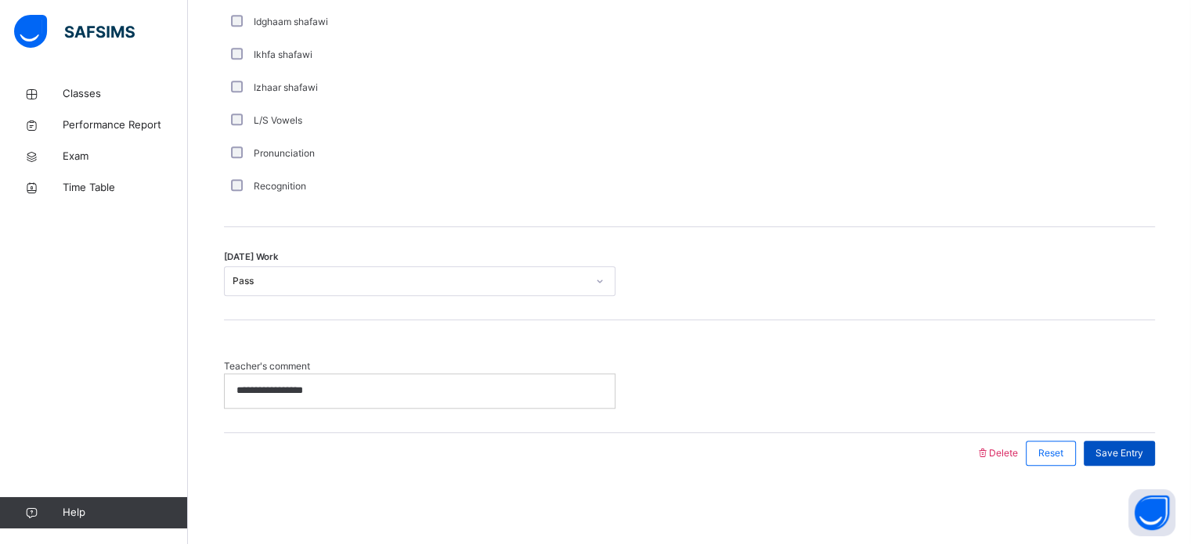
click at [1144, 450] on span "Save Entry" at bounding box center [1120, 454] width 48 height 14
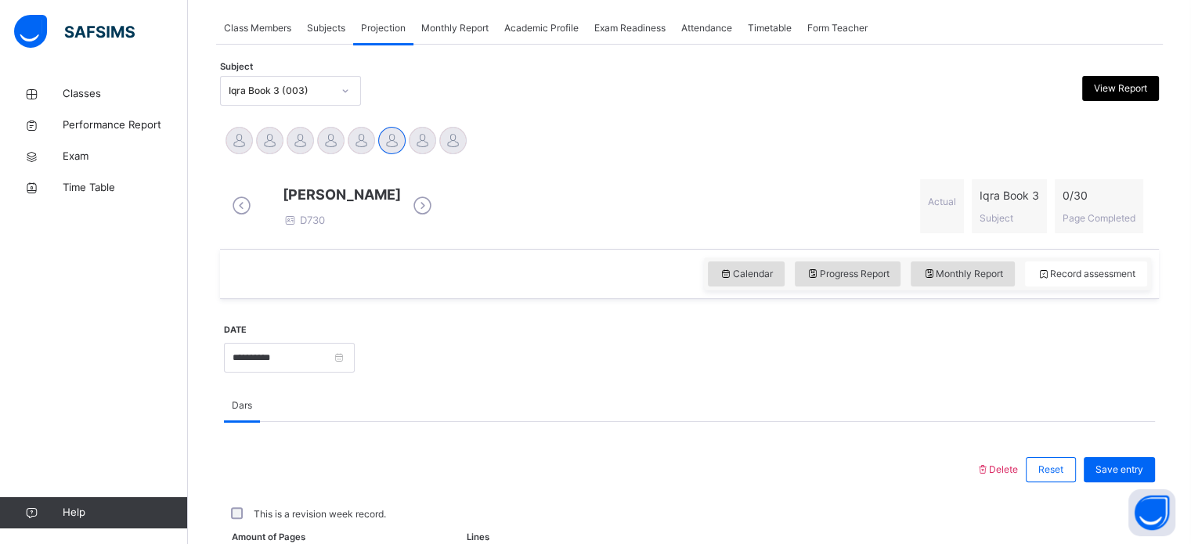
scroll to position [281, 0]
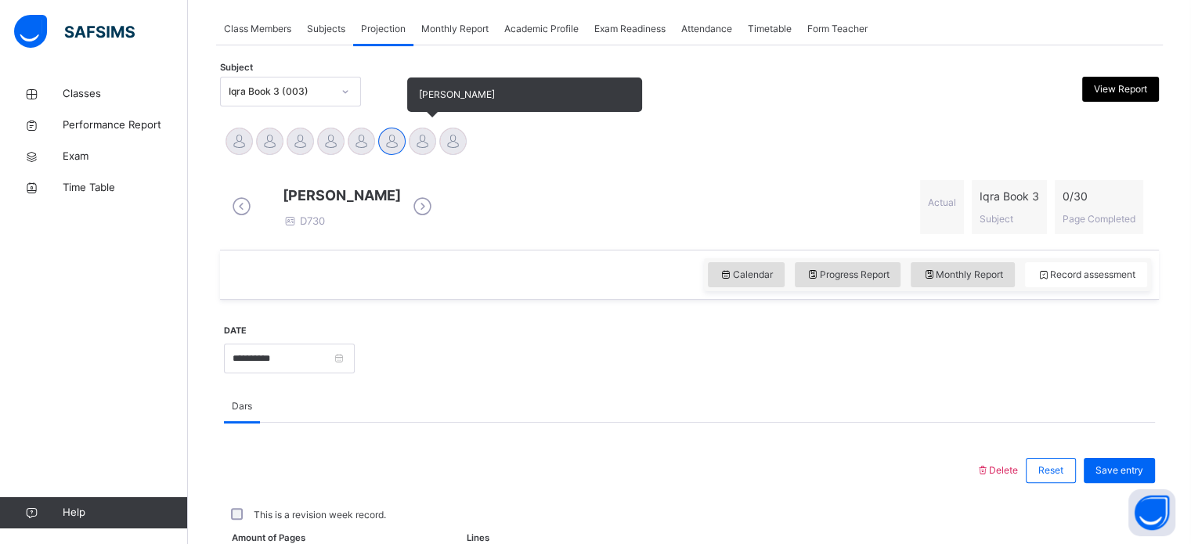
click at [428, 142] on div at bounding box center [422, 141] width 27 height 27
click at [449, 140] on div at bounding box center [452, 141] width 27 height 27
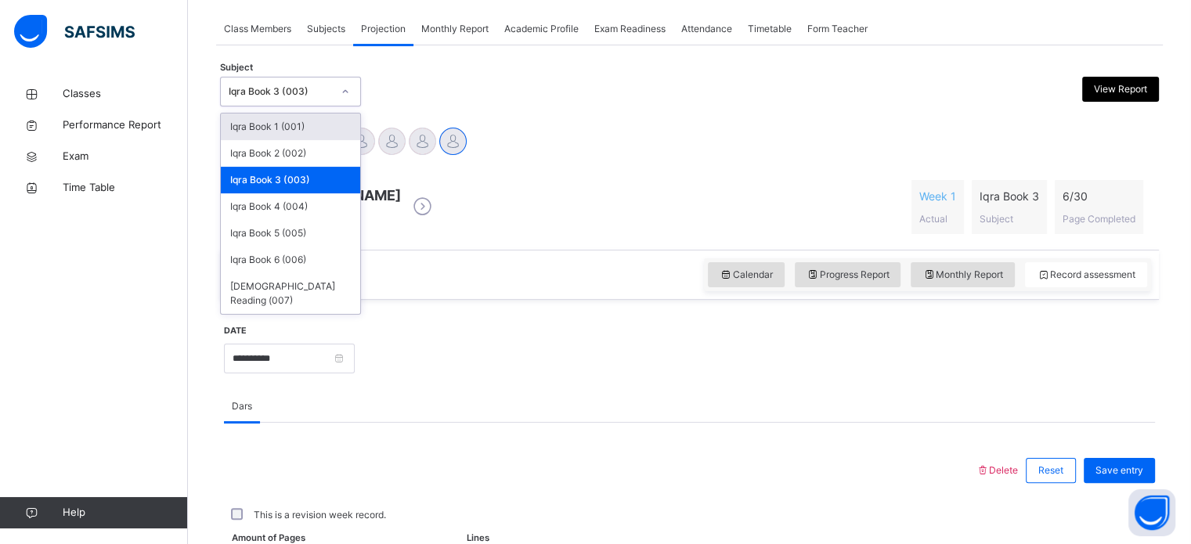
click at [298, 104] on div "Iqra Book 3 (003)" at bounding box center [290, 92] width 141 height 30
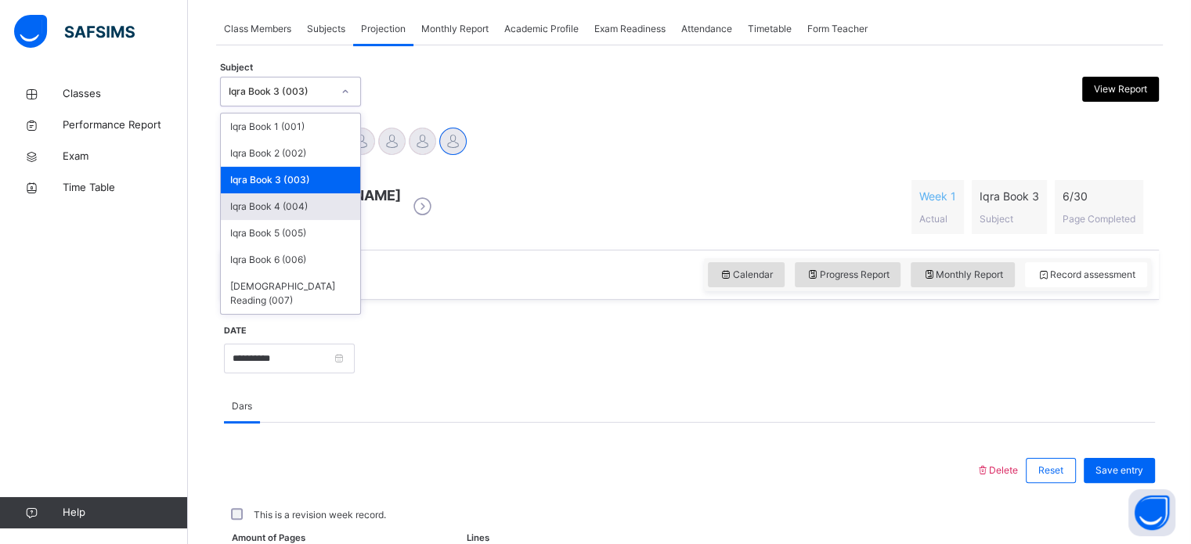
click at [285, 211] on div "Iqra Book 4 (004)" at bounding box center [290, 206] width 139 height 27
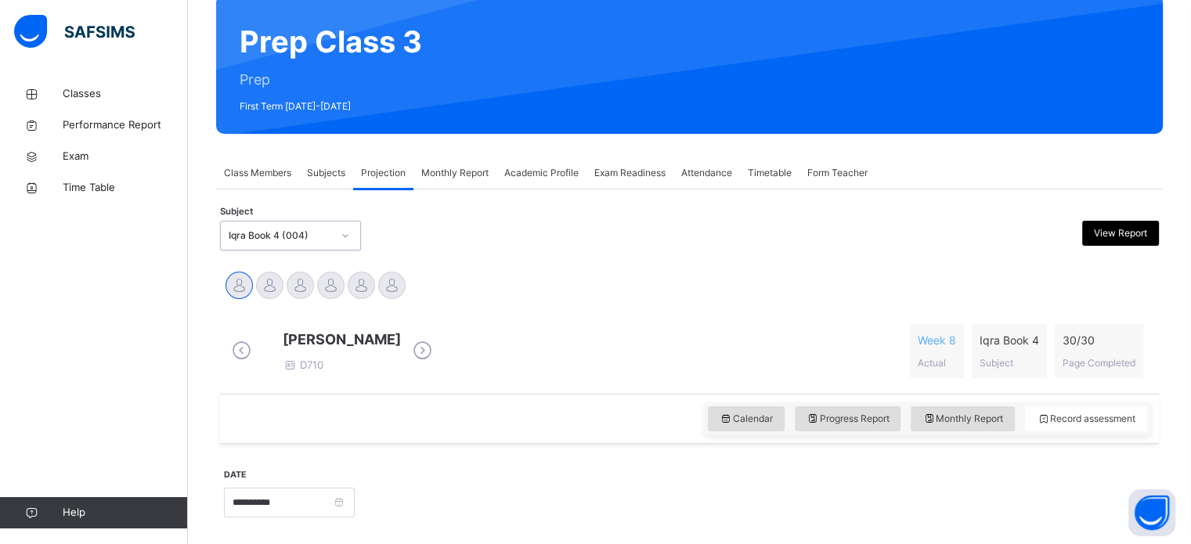
scroll to position [138, 0]
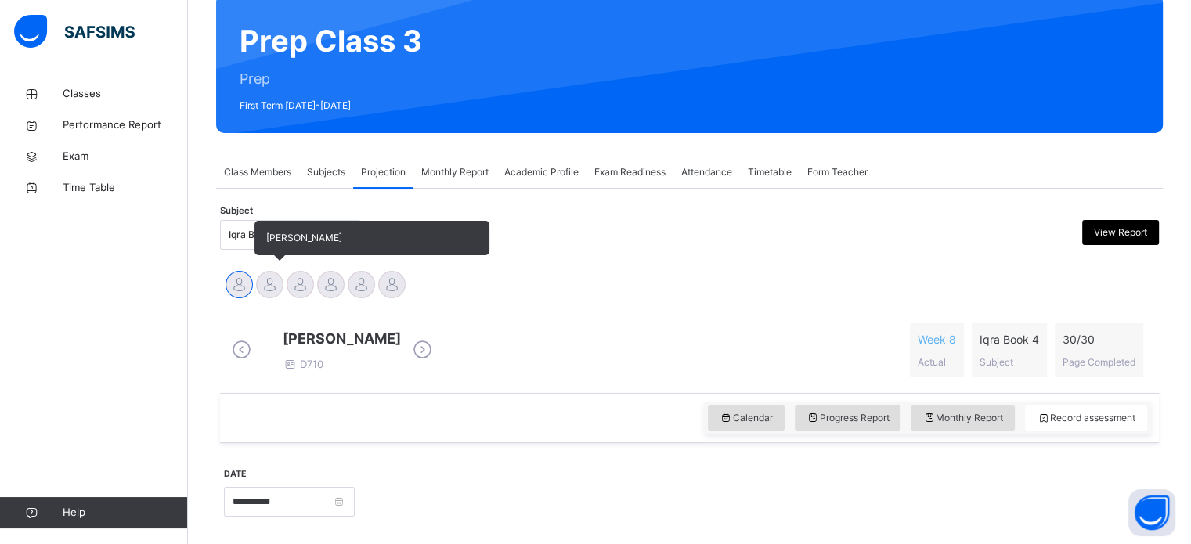
click at [260, 283] on div at bounding box center [269, 284] width 27 height 27
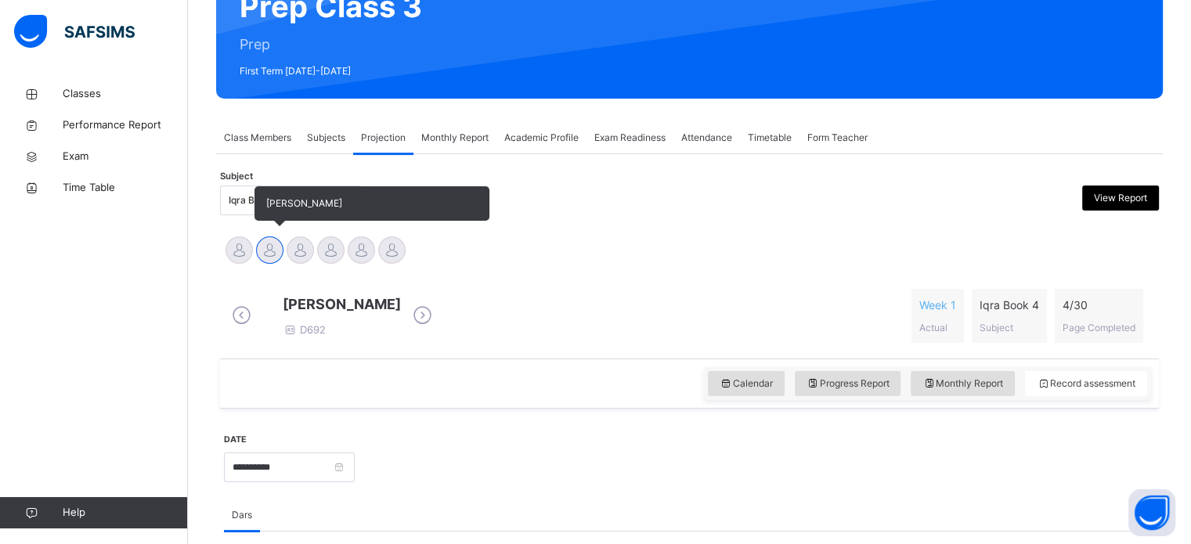
scroll to position [172, 0]
click at [295, 244] on div at bounding box center [300, 250] width 27 height 27
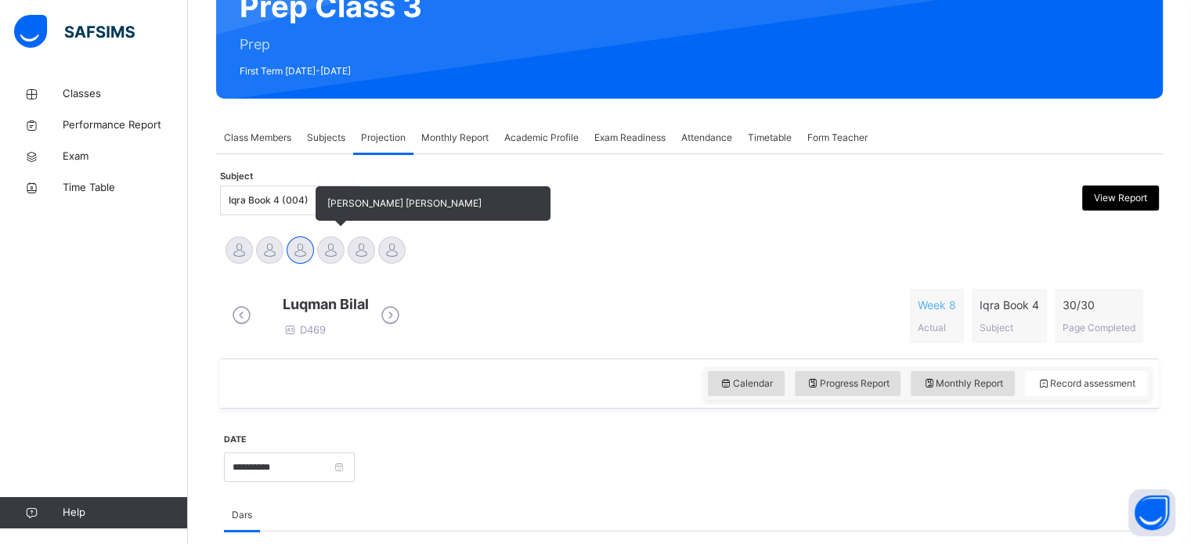
click at [338, 250] on div at bounding box center [330, 250] width 27 height 27
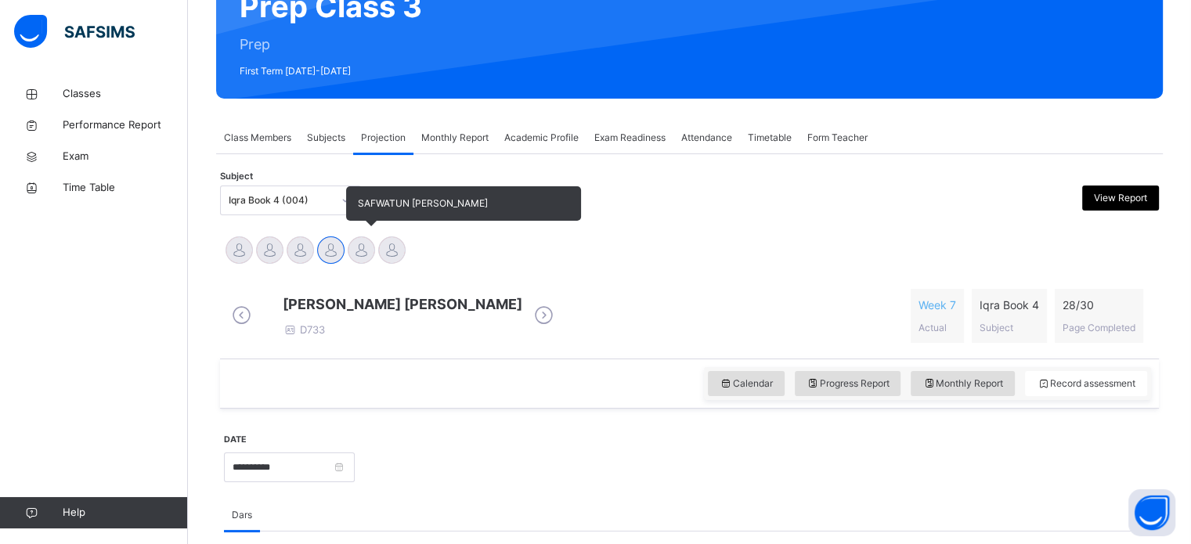
click at [363, 254] on div at bounding box center [361, 250] width 27 height 27
